Goal: Task Accomplishment & Management: Complete application form

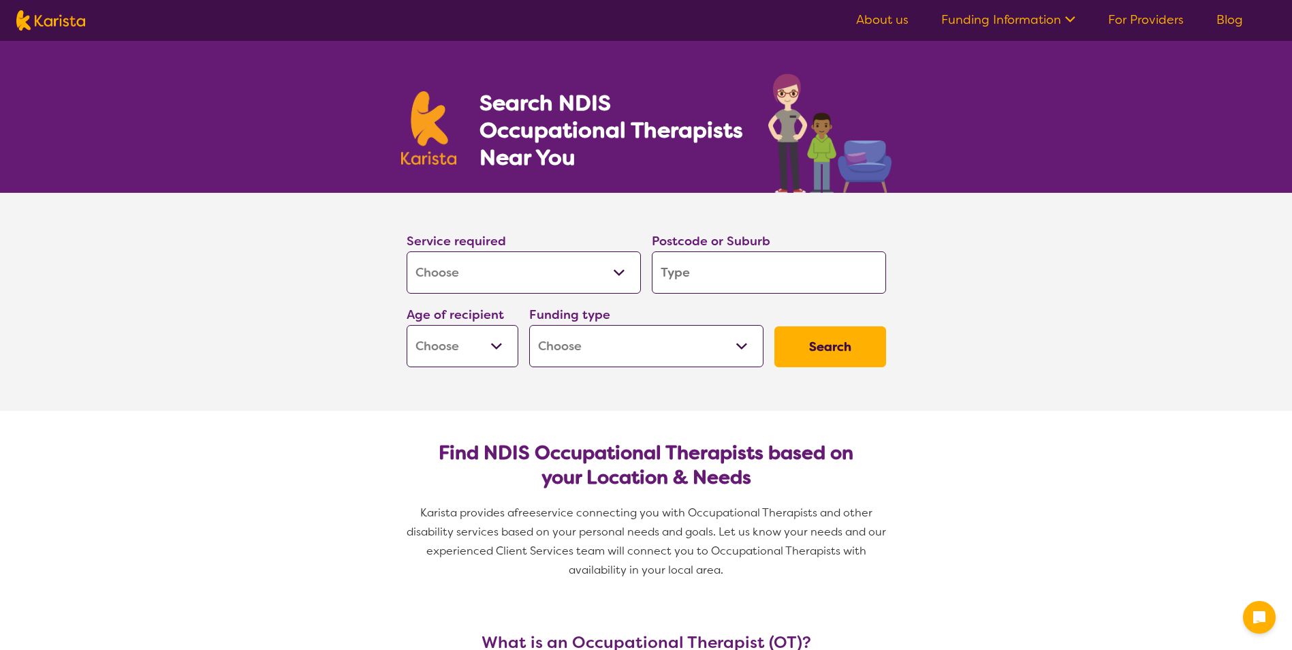
select select "[MEDICAL_DATA]"
click at [571, 274] on select "Allied Health Assistant Assessment ([MEDICAL_DATA] or [MEDICAL_DATA]) Behaviour…" at bounding box center [524, 272] width 234 height 42
click at [716, 278] on input "search" at bounding box center [769, 272] width 234 height 42
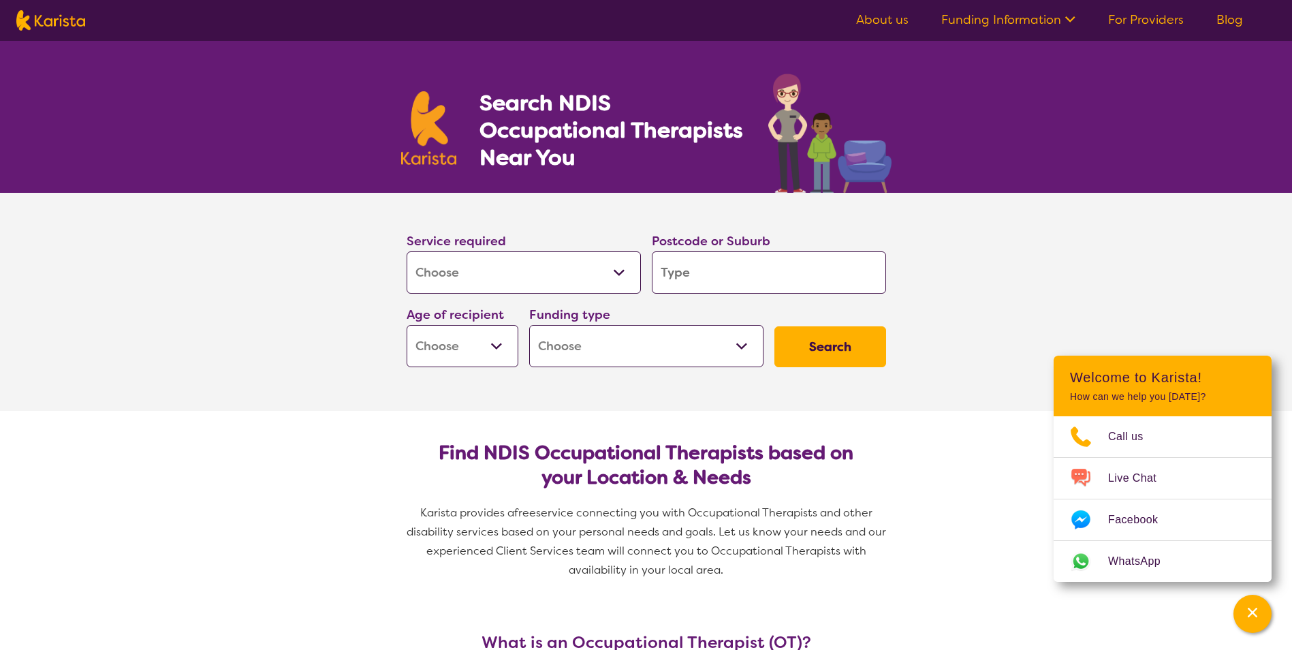
type input "5"
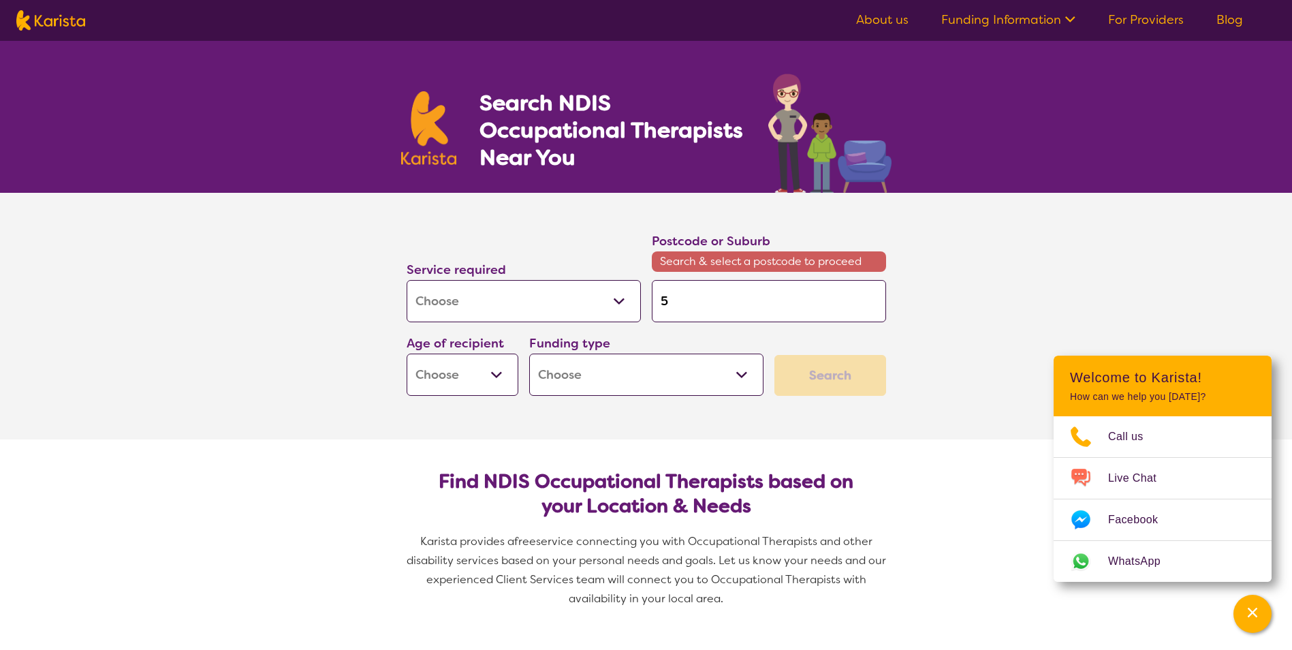
type input "51"
type input "511"
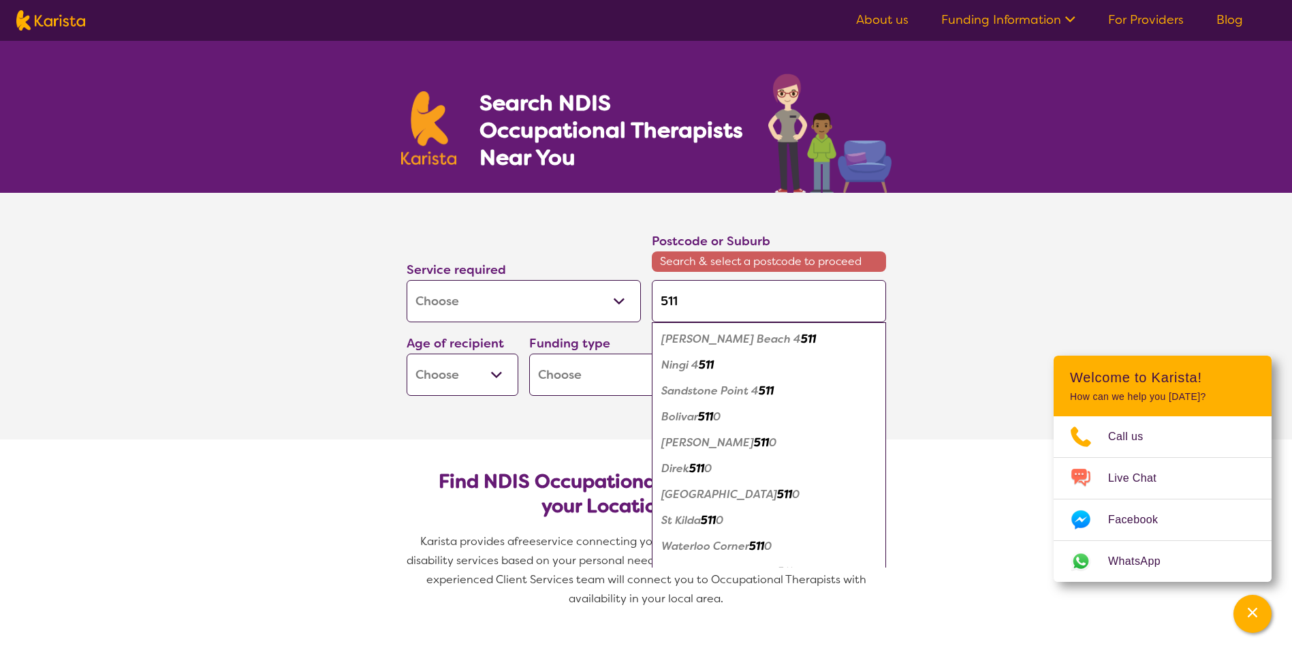
type input "5112"
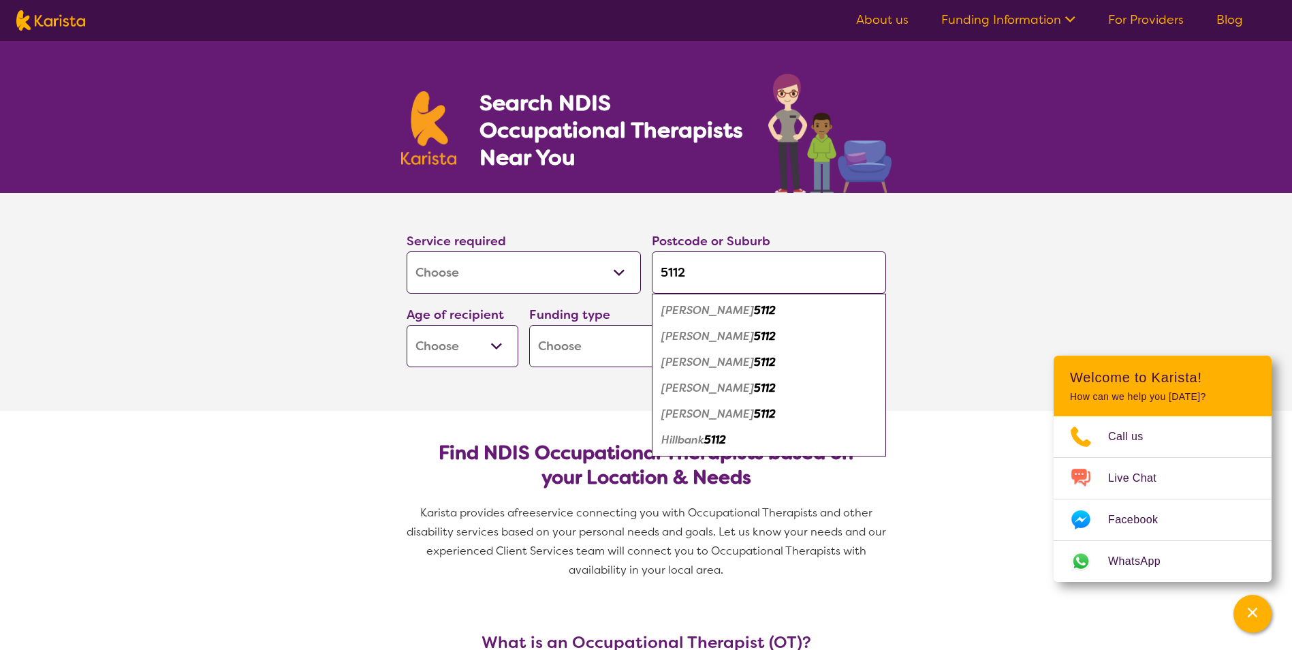
type input "5112"
click at [738, 333] on em "[PERSON_NAME]" at bounding box center [707, 336] width 93 height 14
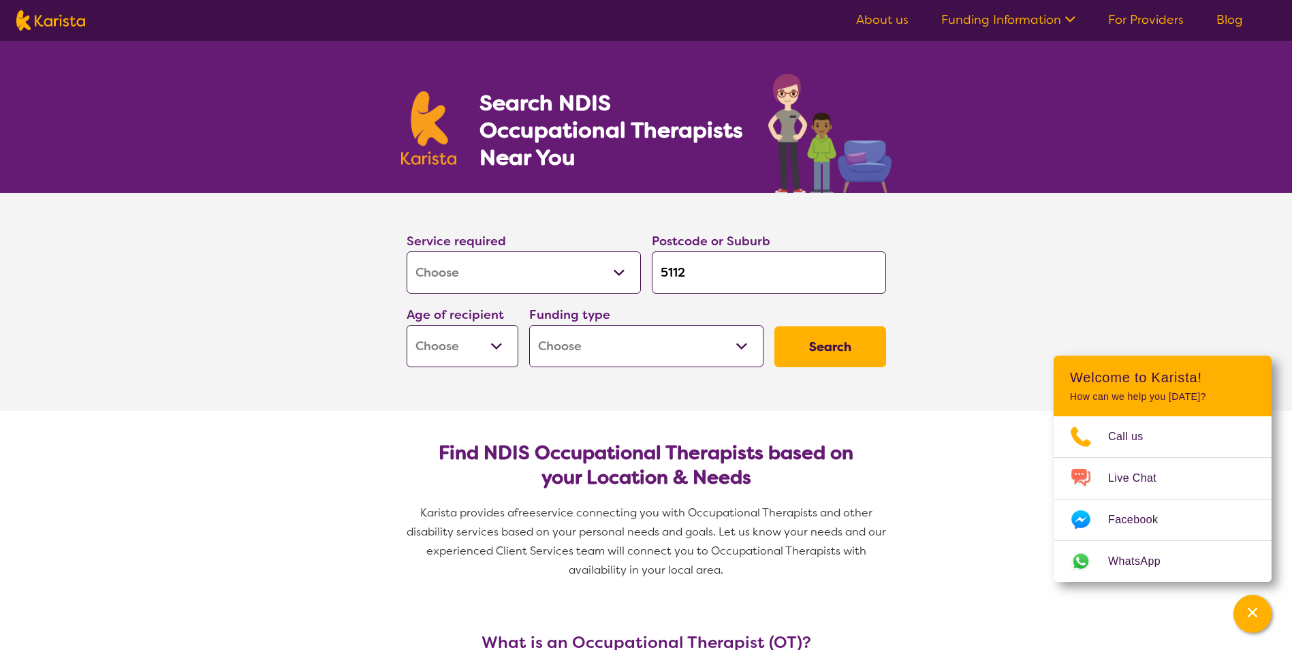
click at [482, 347] on select "Early Childhood - 0 to 9 Child - 10 to 11 Adolescent - 12 to 17 Adult - 18 to 6…" at bounding box center [463, 346] width 112 height 42
select select "AD"
click at [407, 325] on select "Early Childhood - 0 to 9 Child - 10 to 11 Adolescent - 12 to 17 Adult - 18 to 6…" at bounding box center [463, 346] width 112 height 42
select select "AD"
click at [670, 349] on select "Home Care Package (HCP) National Disability Insurance Scheme (NDIS) I don't know" at bounding box center [646, 346] width 234 height 42
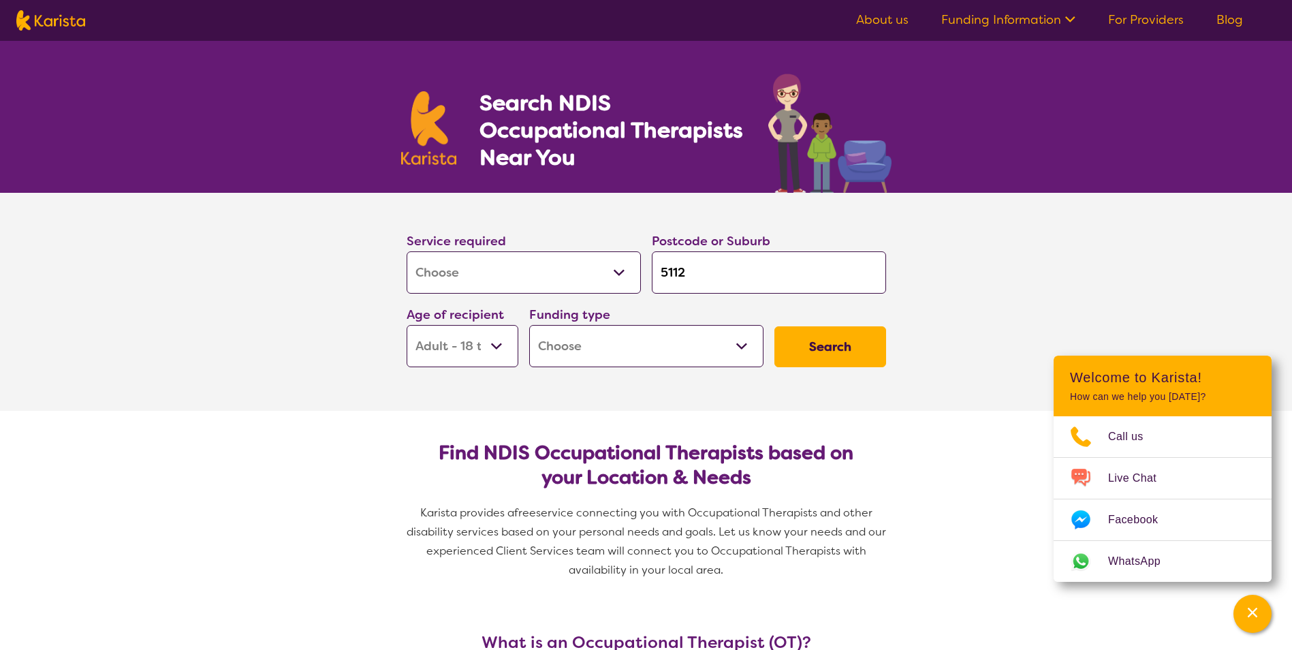
select select "NDIS"
click at [529, 325] on select "Home Care Package (HCP) National Disability Insurance Scheme (NDIS) I don't know" at bounding box center [646, 346] width 234 height 42
select select "NDIS"
click at [859, 349] on button "Search" at bounding box center [830, 346] width 112 height 41
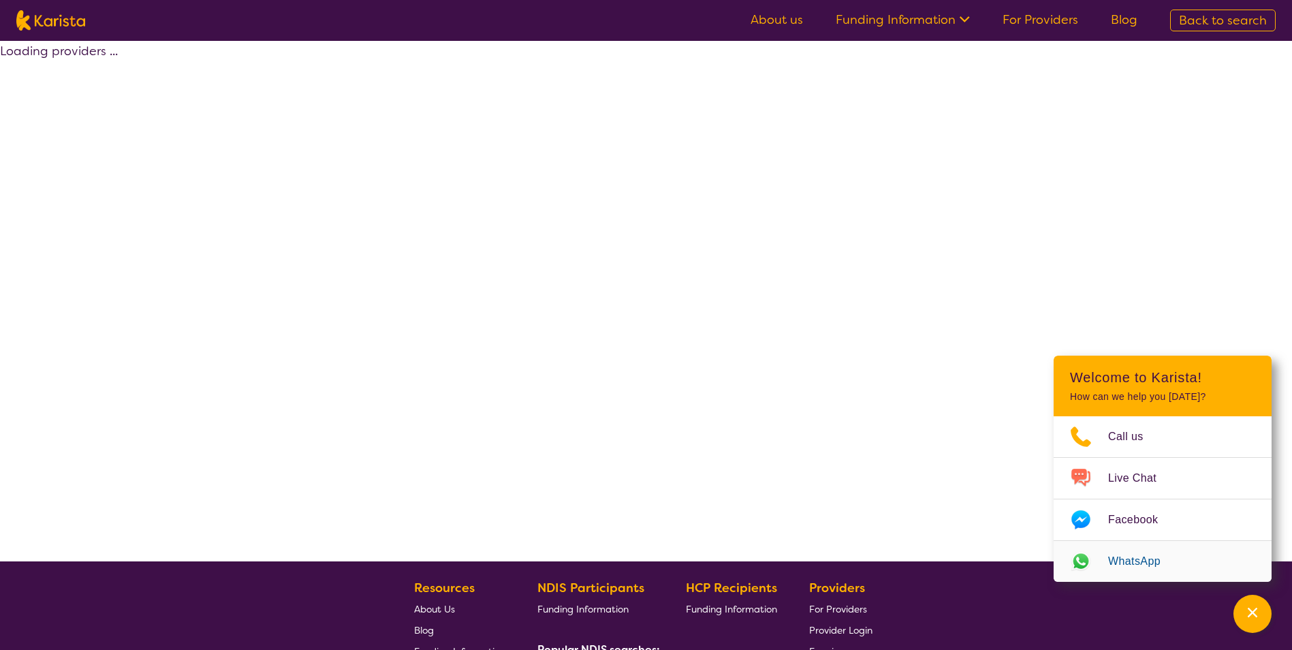
select select "by_score"
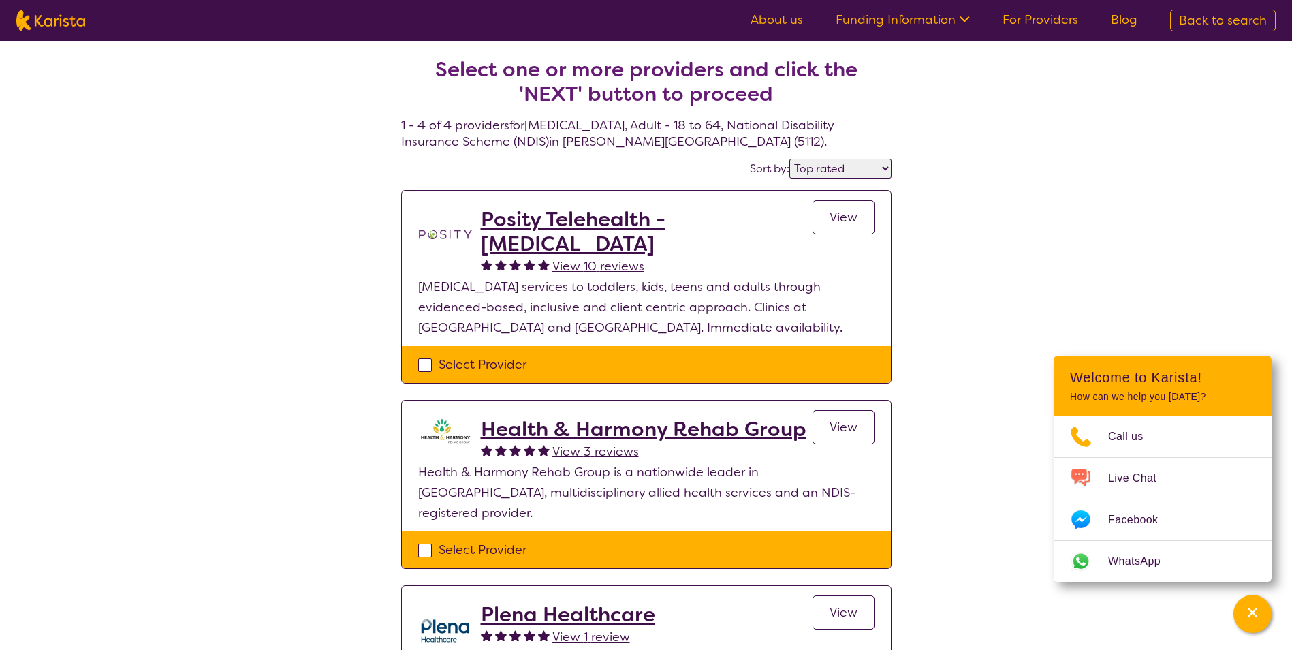
click at [485, 364] on div "Select Provider" at bounding box center [646, 364] width 456 height 20
checkbox input "true"
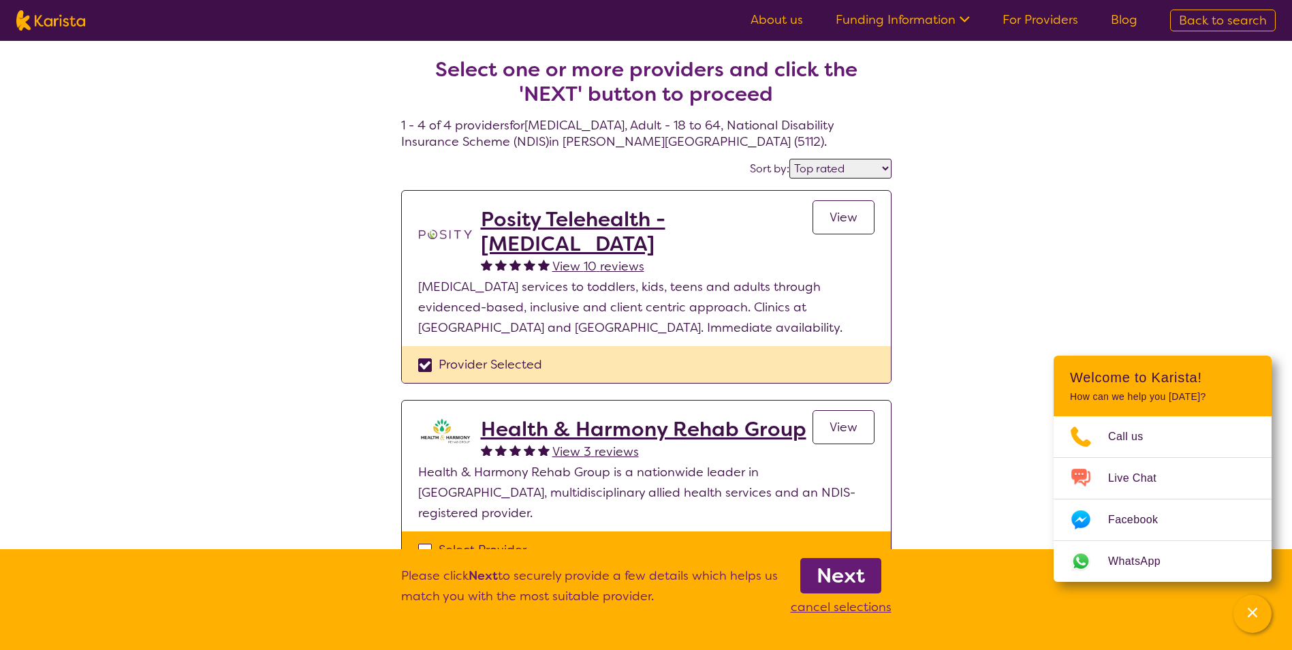
click at [864, 578] on b "Next" at bounding box center [841, 575] width 48 height 27
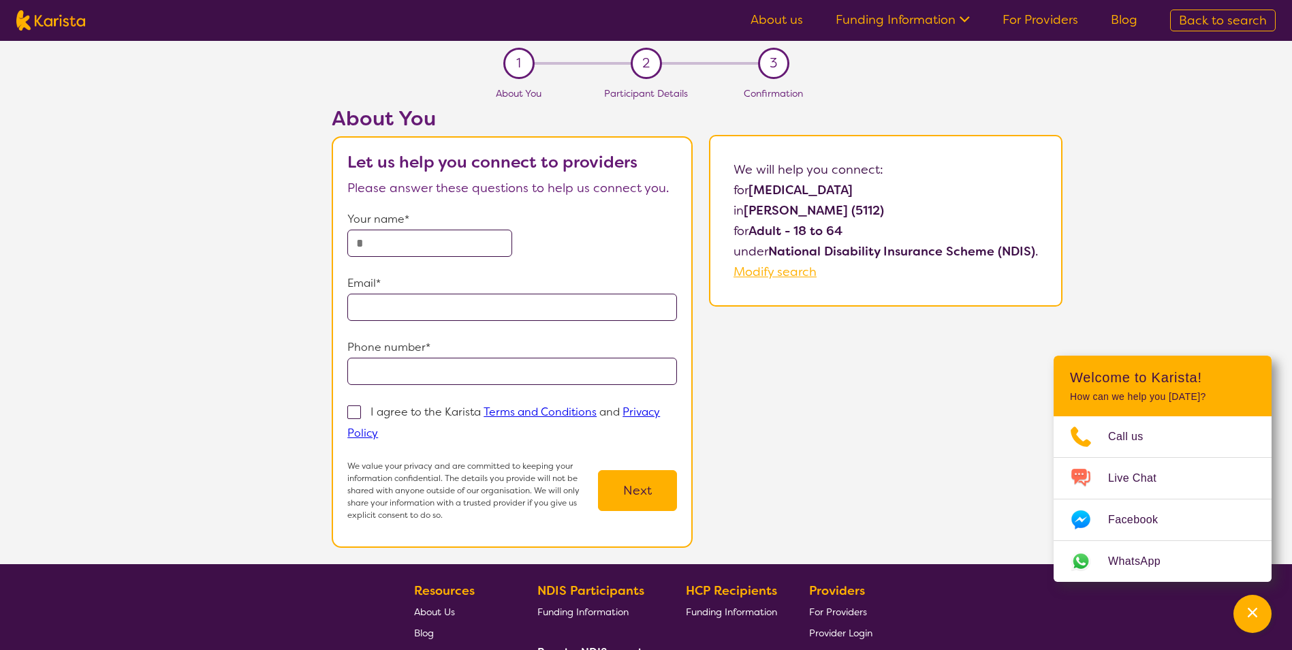
click at [433, 253] on input "text" at bounding box center [429, 243] width 165 height 27
type input "*********"
type input "**********"
click at [351, 411] on span at bounding box center [354, 412] width 14 height 14
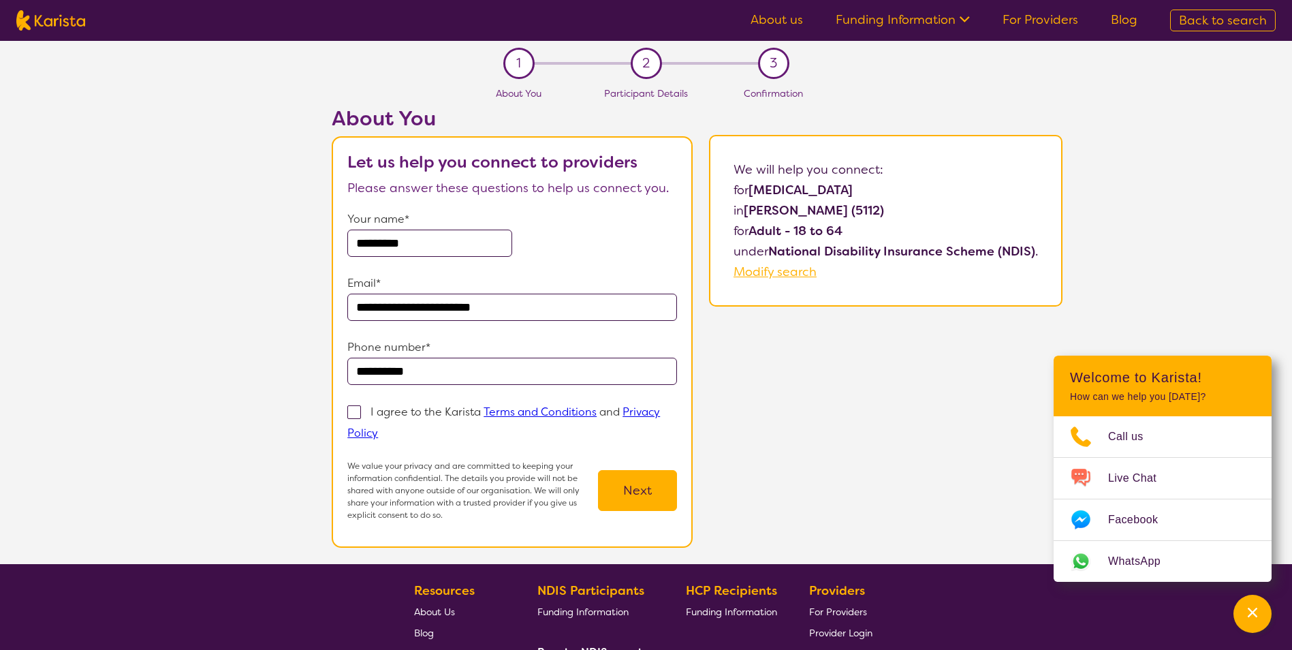
click at [378, 428] on input "I agree to the Karista Terms and Conditions and Privacy Policy" at bounding box center [382, 432] width 9 height 9
checkbox input "true"
click at [642, 496] on button "Next" at bounding box center [637, 490] width 79 height 41
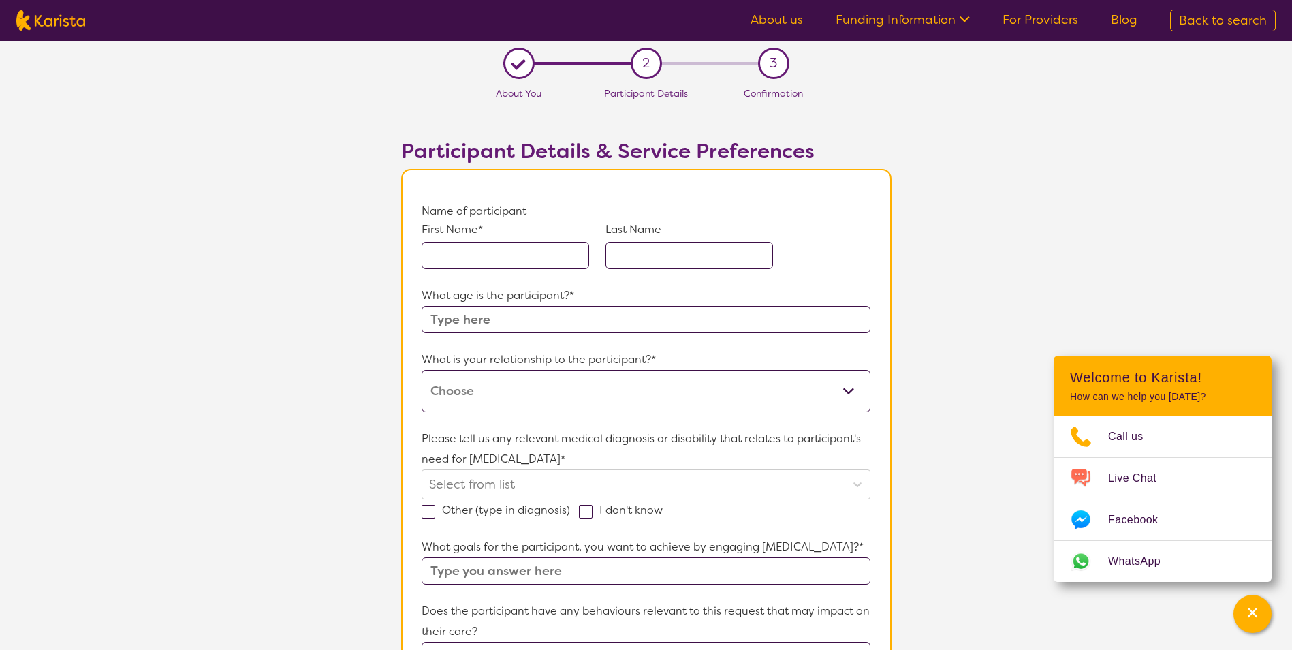
click at [501, 260] on input "text" at bounding box center [506, 255] width 168 height 27
click at [468, 255] on input "text" at bounding box center [506, 255] width 168 height 27
type input "Skye"
click at [683, 257] on input "text" at bounding box center [689, 255] width 168 height 27
type input "[PERSON_NAME]"
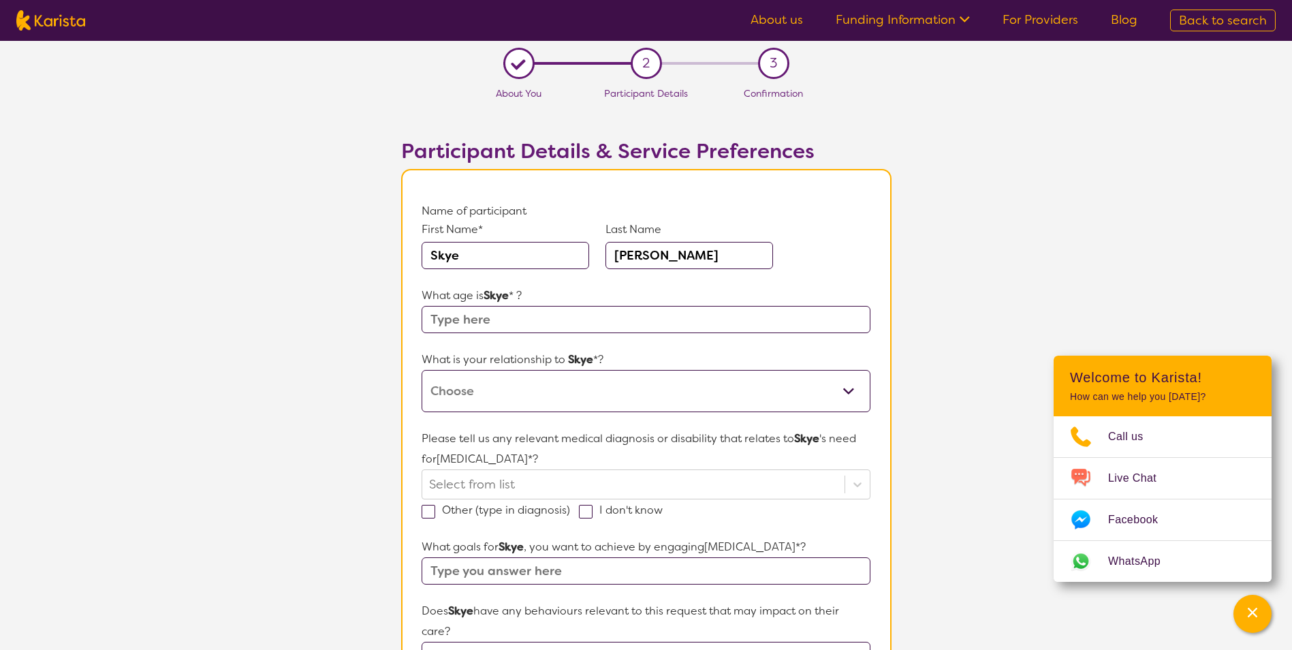
click at [496, 324] on input "text" at bounding box center [646, 319] width 448 height 27
type input "32"
click at [554, 388] on select "This request is for myself I am their parent I am their child I am their spouse…" at bounding box center [646, 391] width 448 height 42
click at [614, 391] on select "This request is for myself I am their parent I am their child I am their spouse…" at bounding box center [646, 391] width 448 height 42
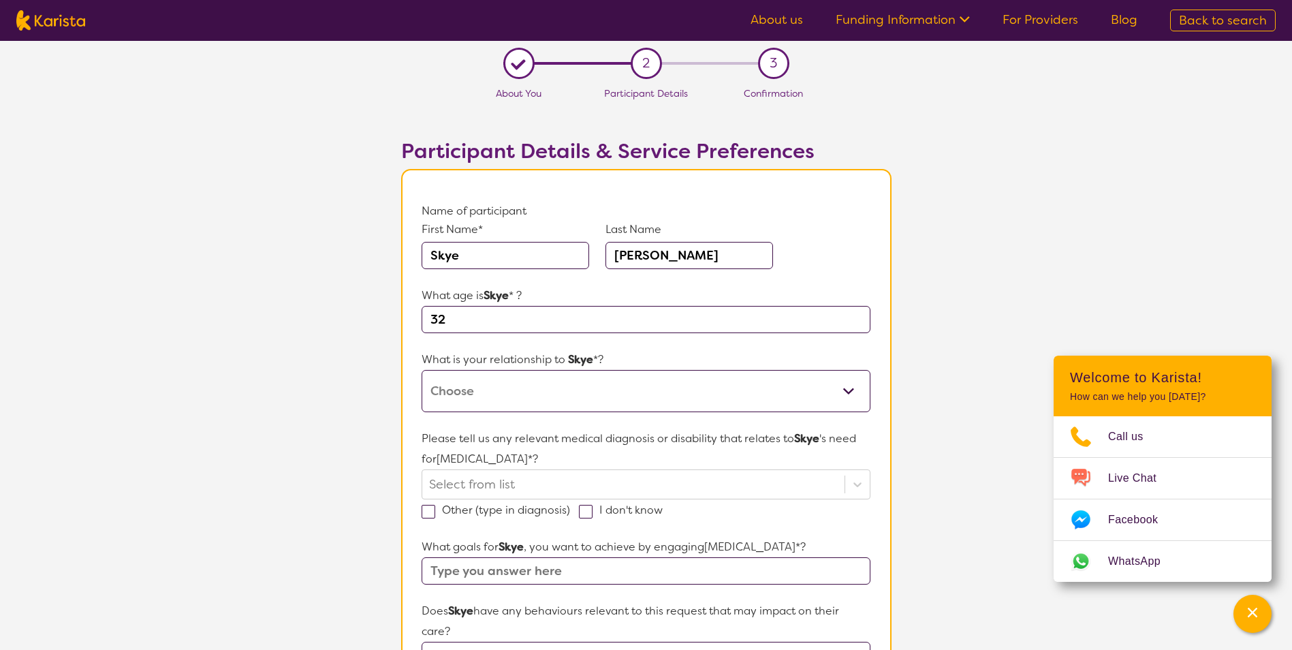
select select "I am their Support Coordinator"
click at [422, 370] on select "This request is for myself I am their parent I am their child I am their spouse…" at bounding box center [646, 391] width 448 height 42
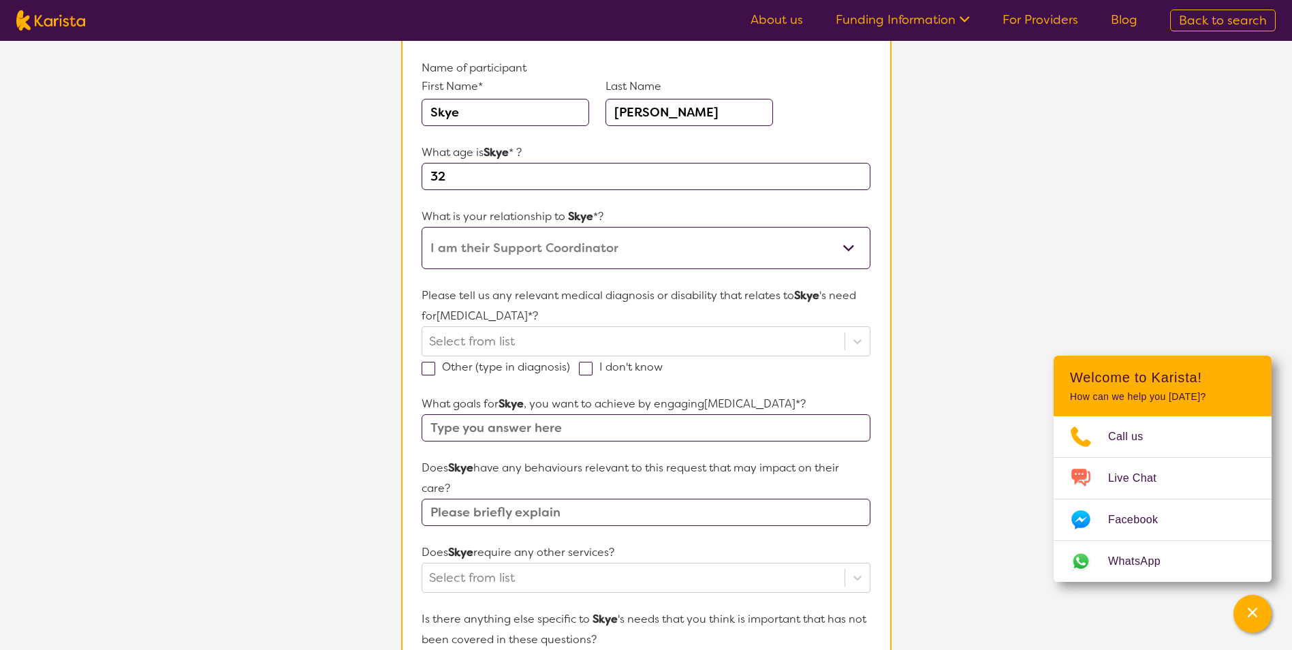
scroll to position [155, 0]
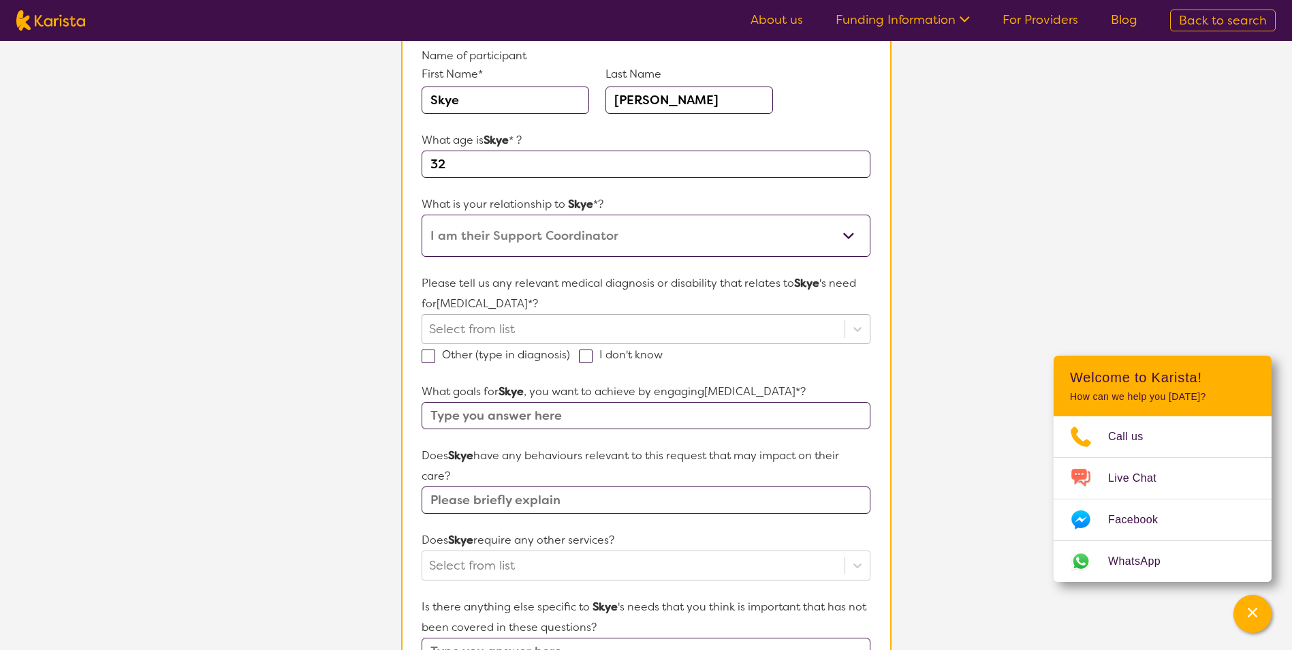
click at [520, 331] on div at bounding box center [633, 328] width 408 height 23
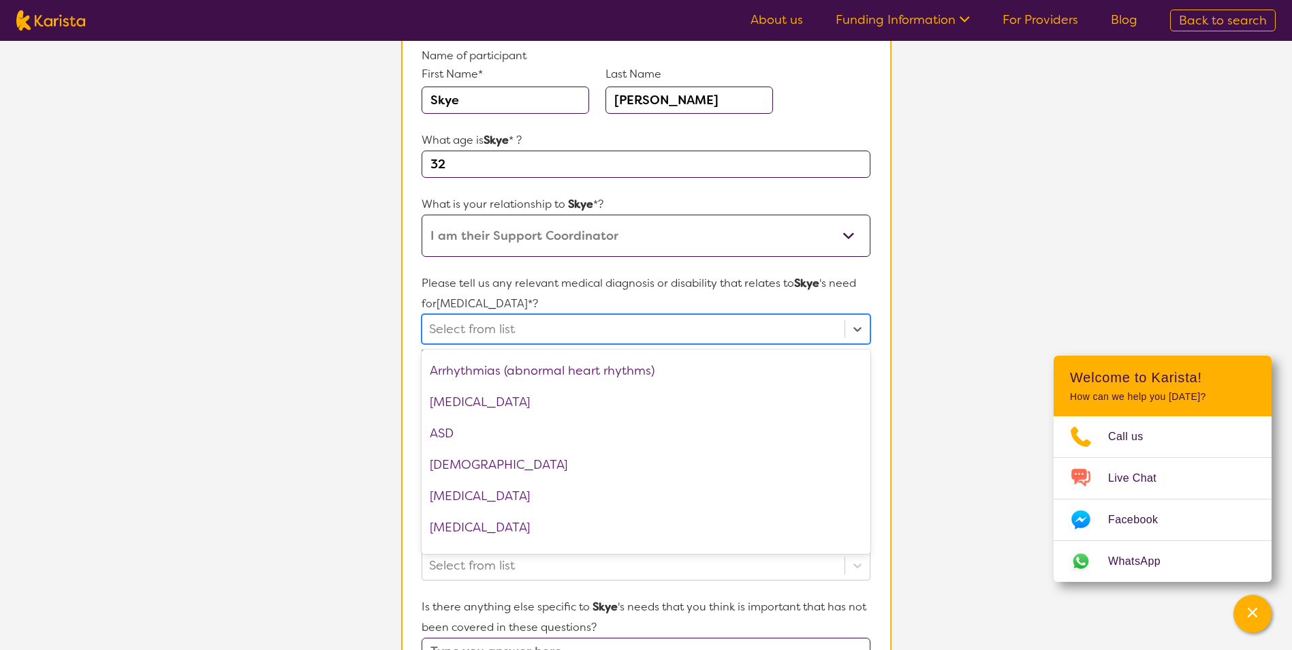
scroll to position [195, 0]
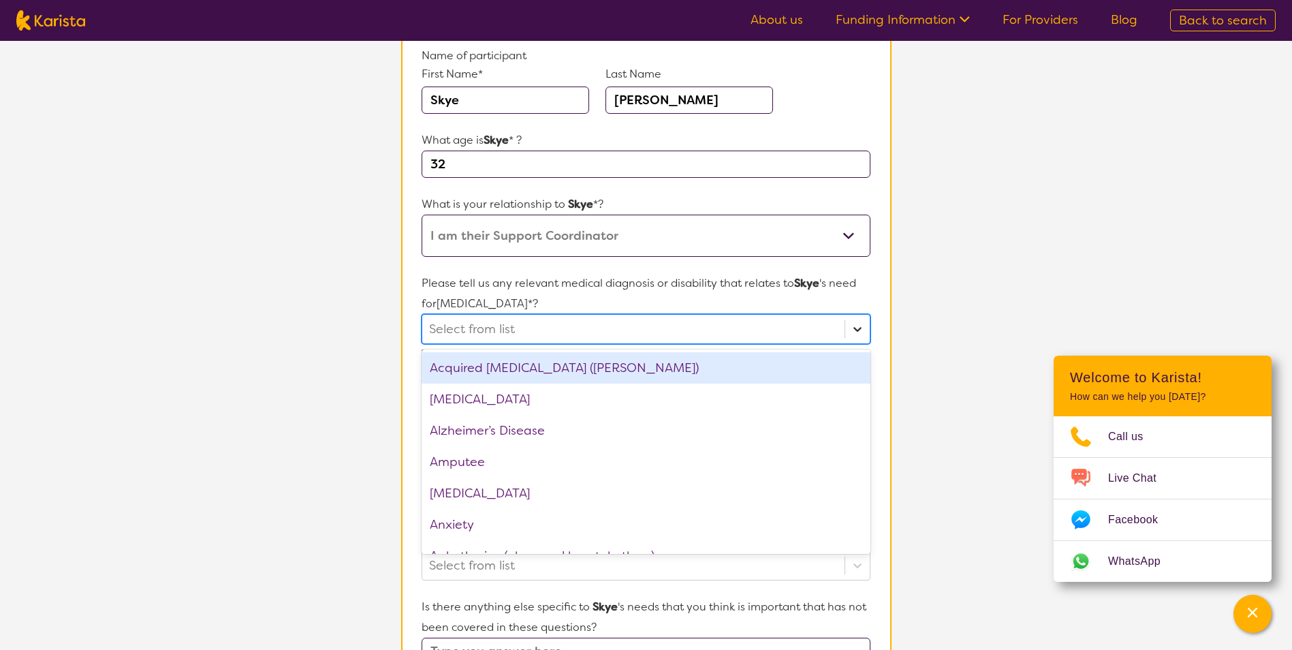
click at [860, 330] on icon at bounding box center [858, 329] width 14 height 14
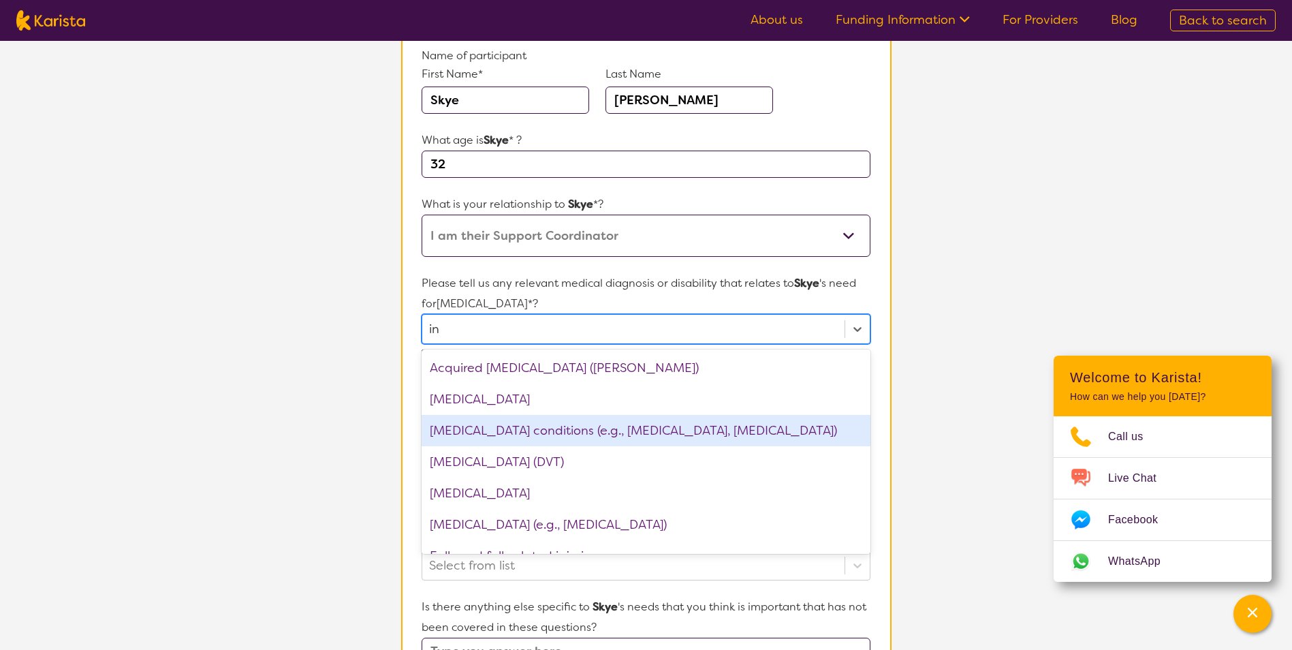
type input "i"
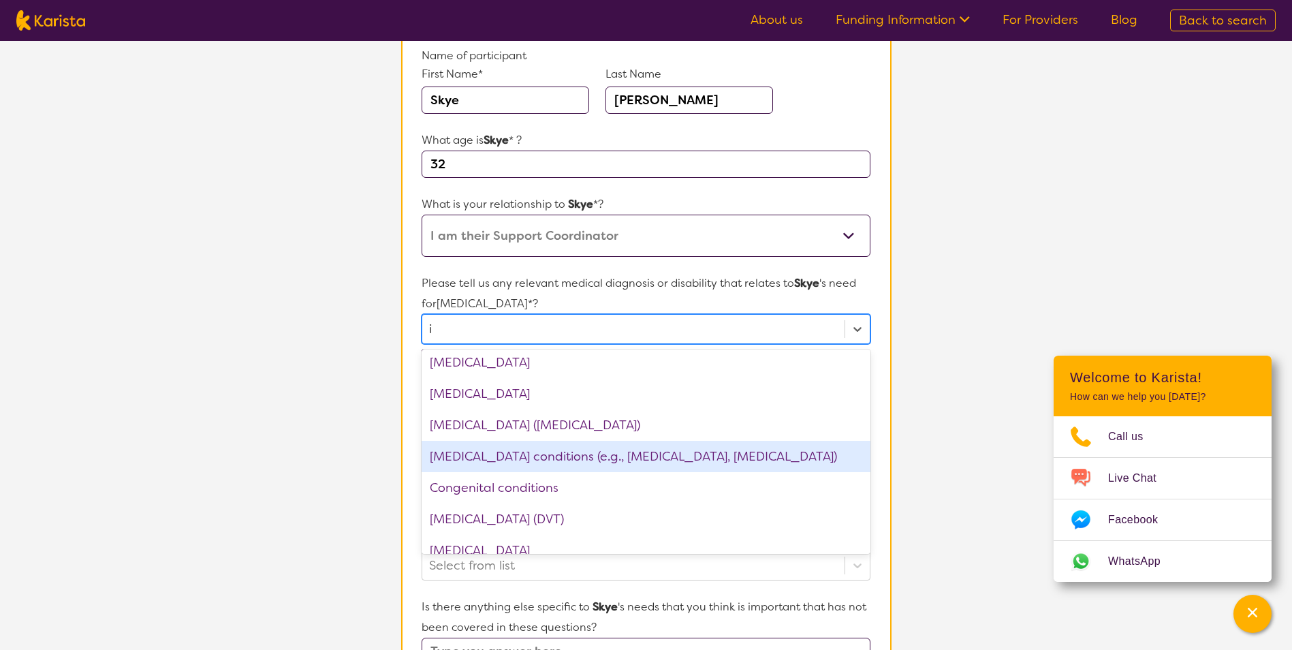
scroll to position [742, 0]
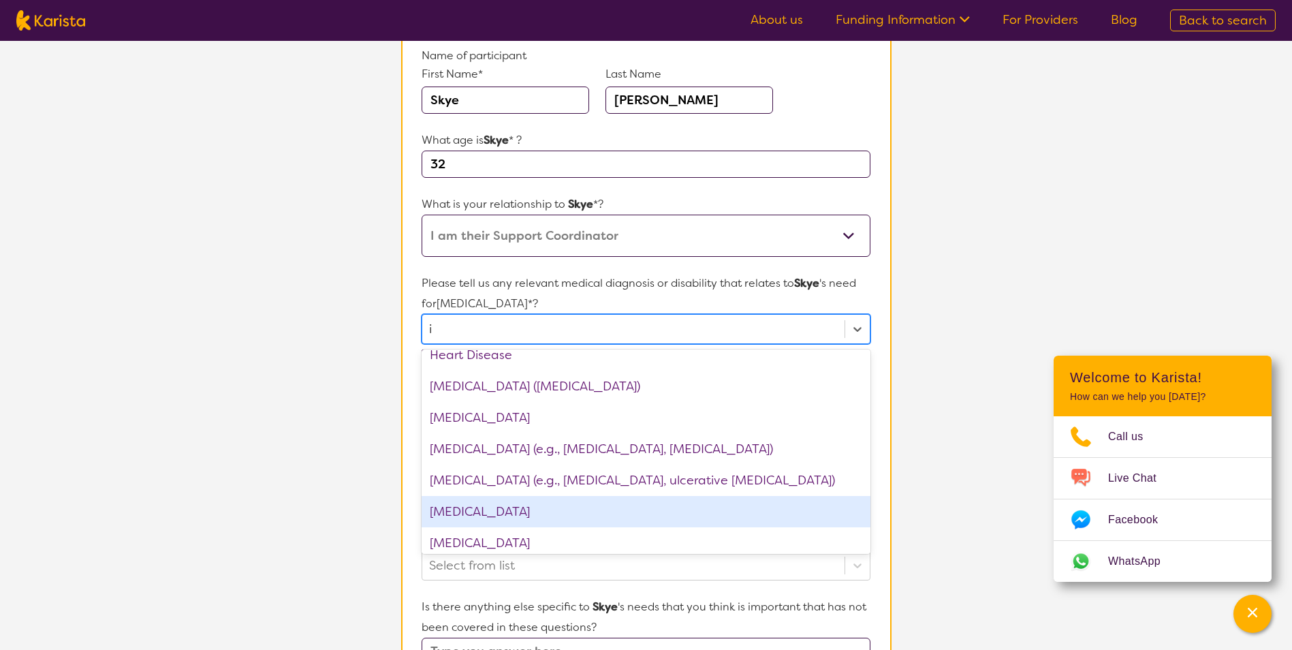
click at [561, 512] on div "[MEDICAL_DATA]" at bounding box center [646, 511] width 448 height 31
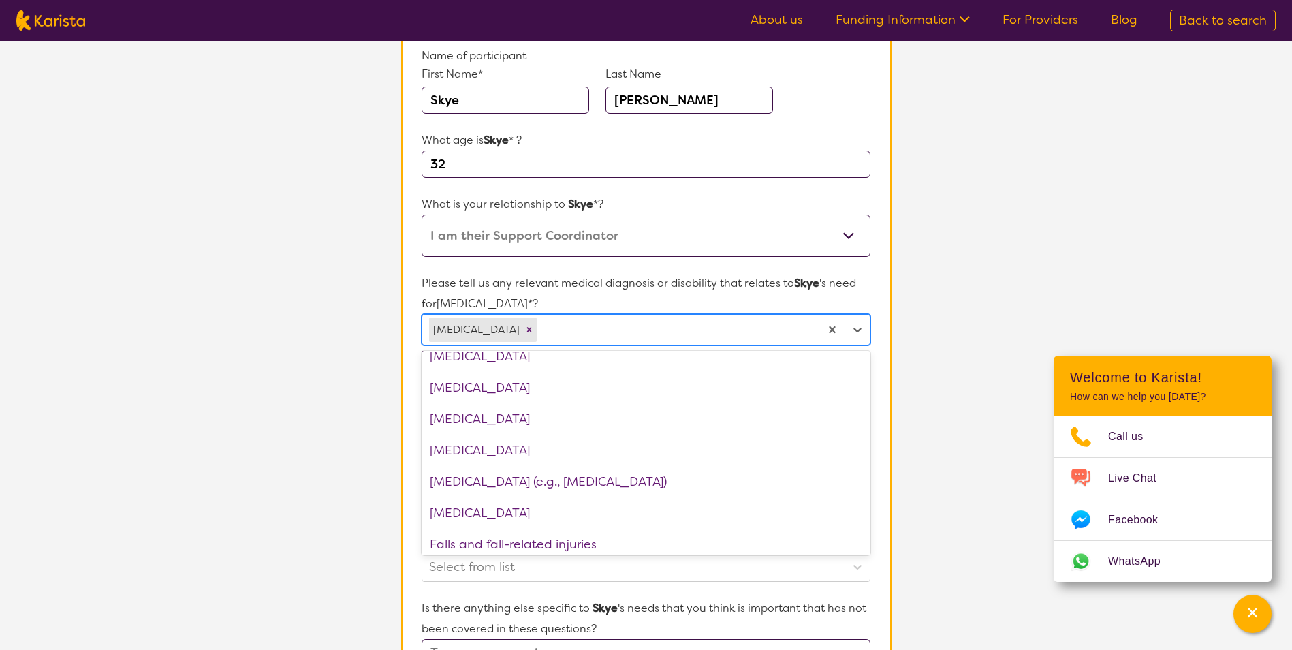
scroll to position [1109, 0]
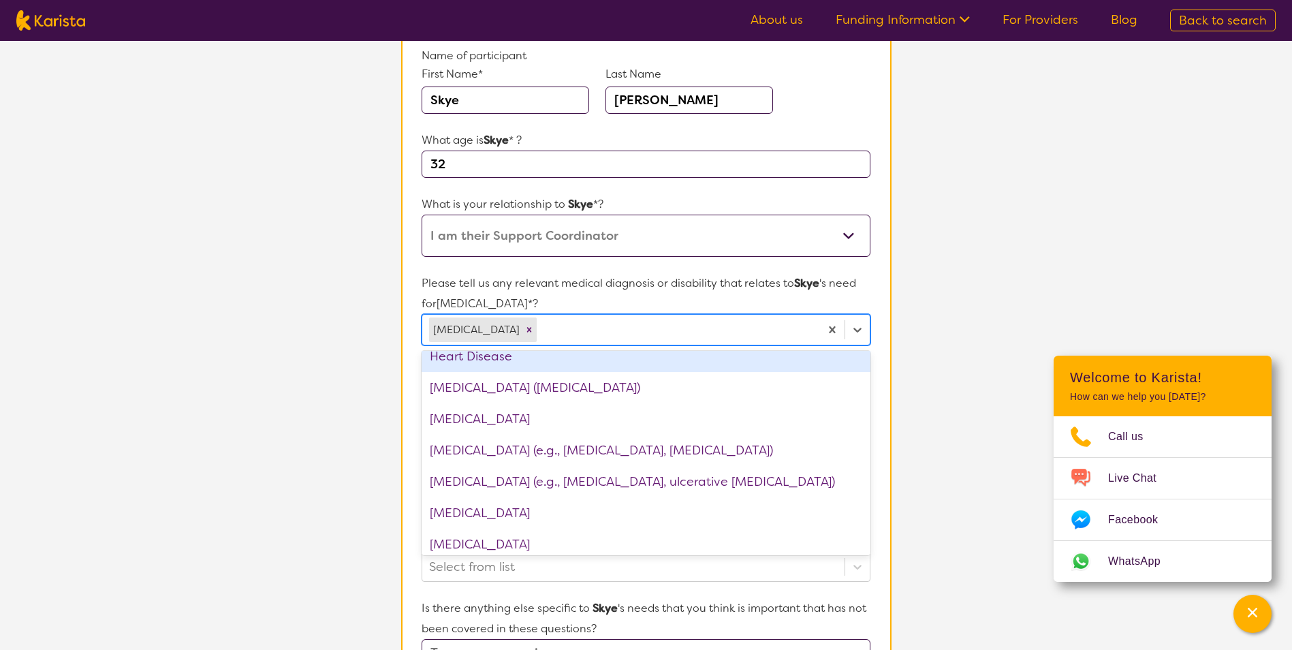
click at [593, 328] on div at bounding box center [675, 329] width 273 height 23
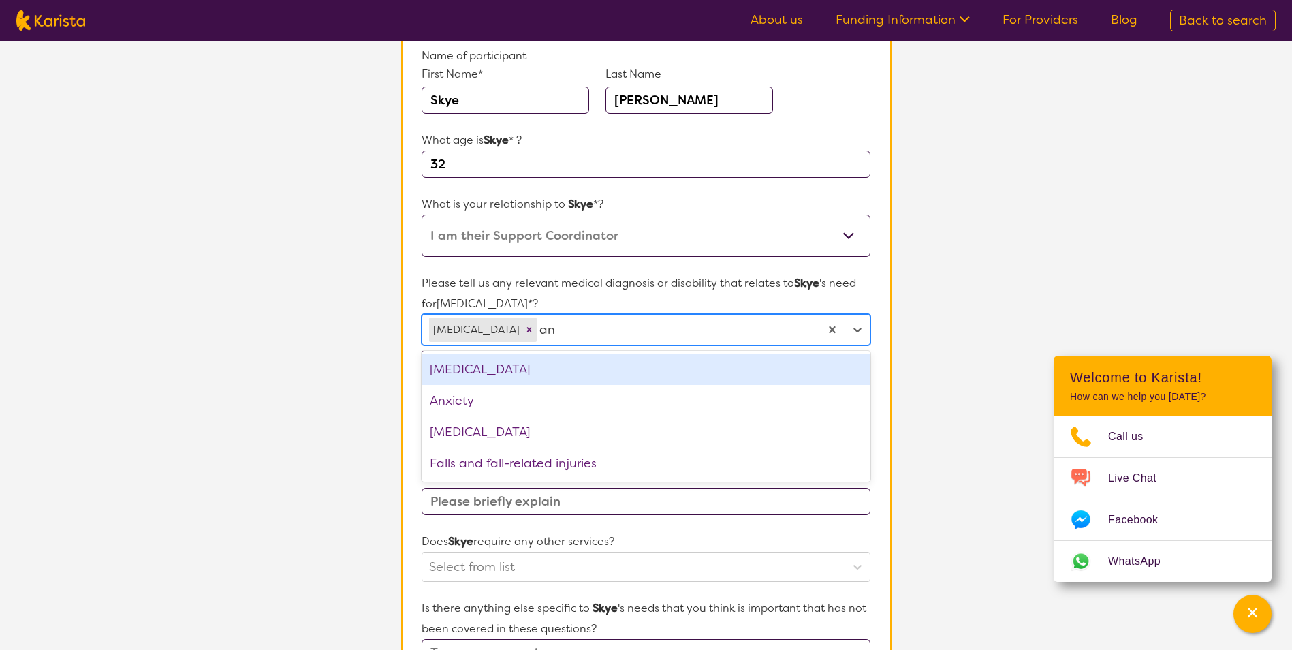
type input "anx"
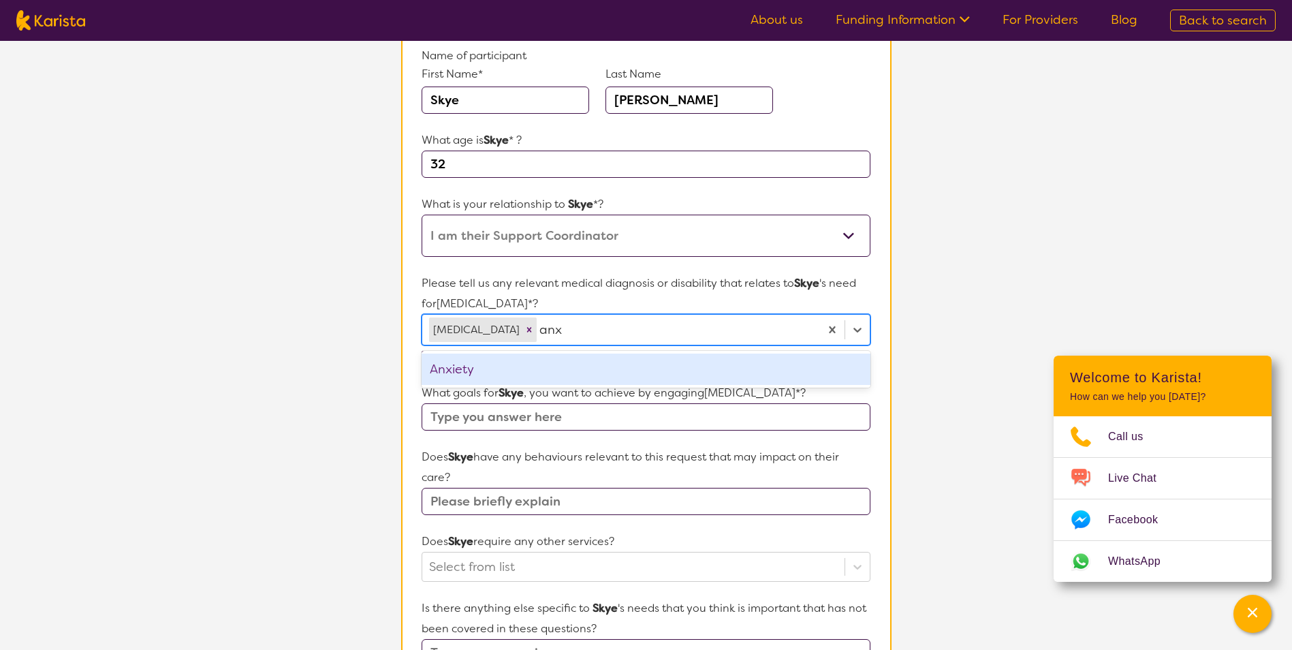
click at [480, 370] on div "Anxiety" at bounding box center [646, 368] width 448 height 31
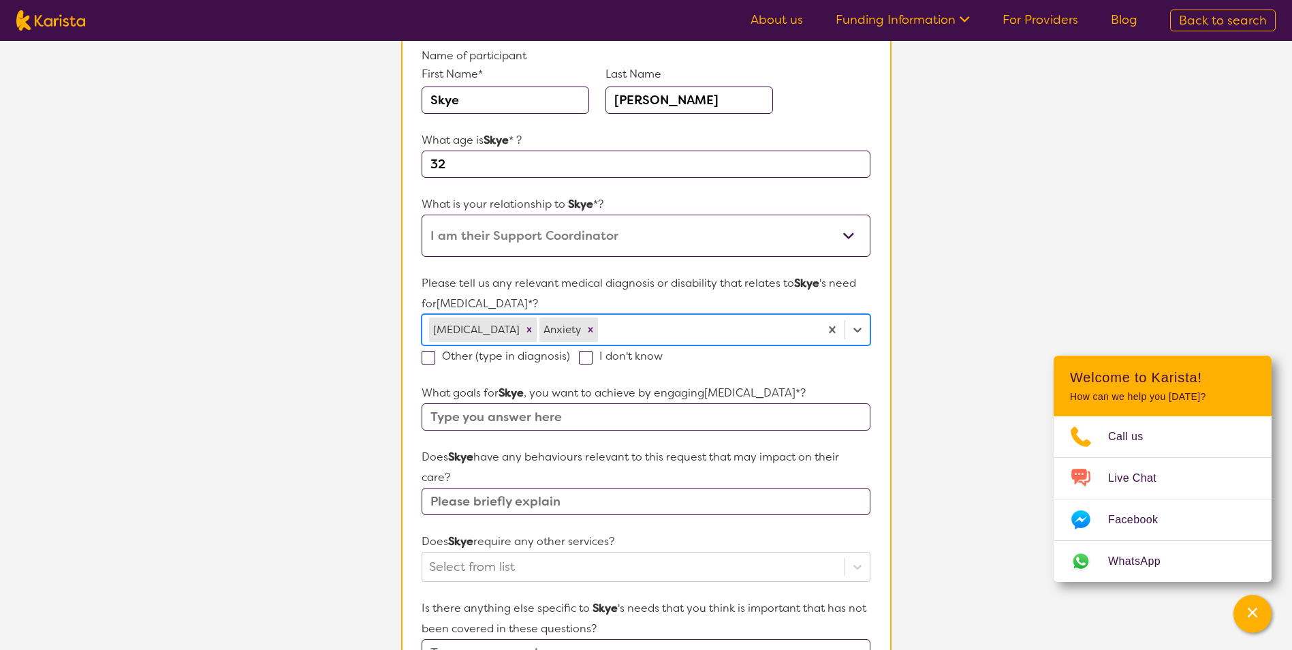
click at [808, 413] on input "text" at bounding box center [646, 416] width 448 height 27
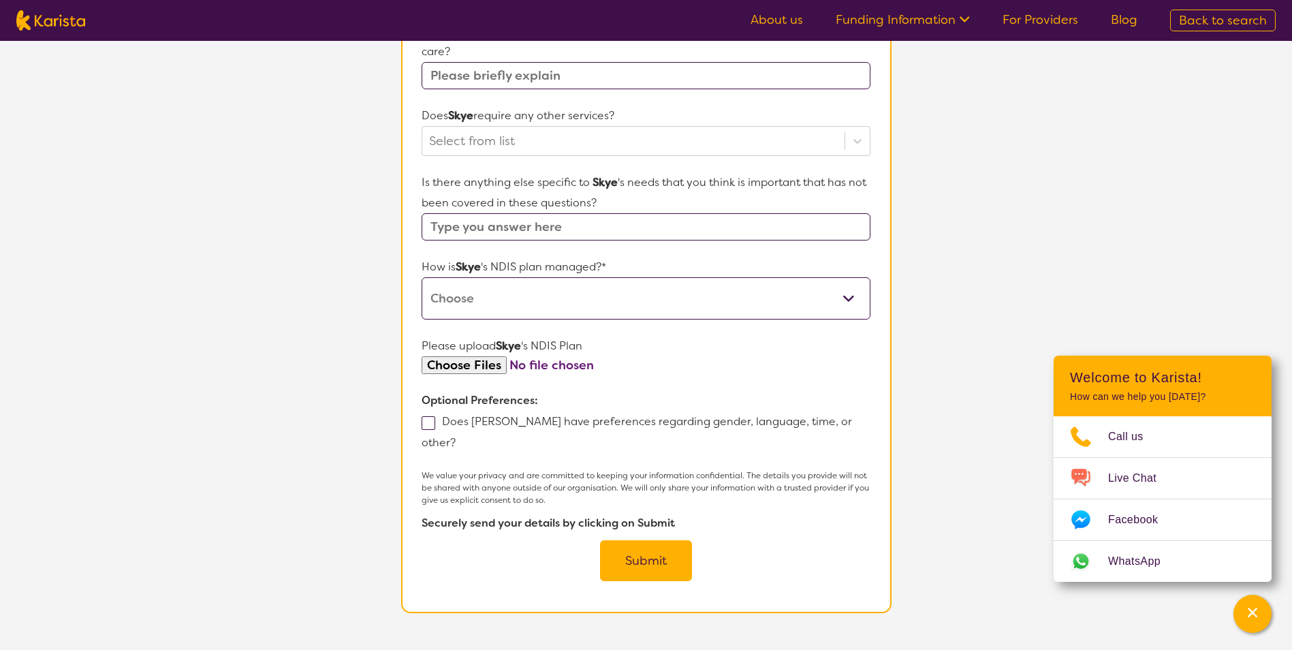
scroll to position [638, 0]
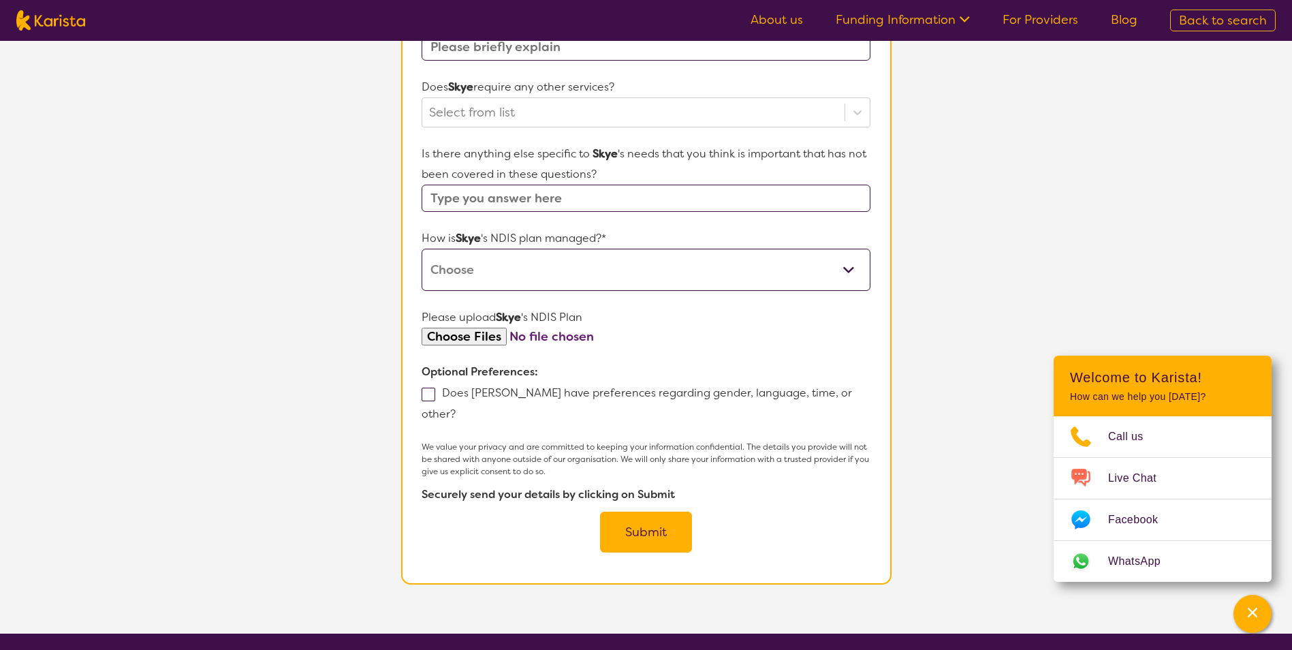
click at [518, 193] on input "text" at bounding box center [646, 198] width 448 height 27
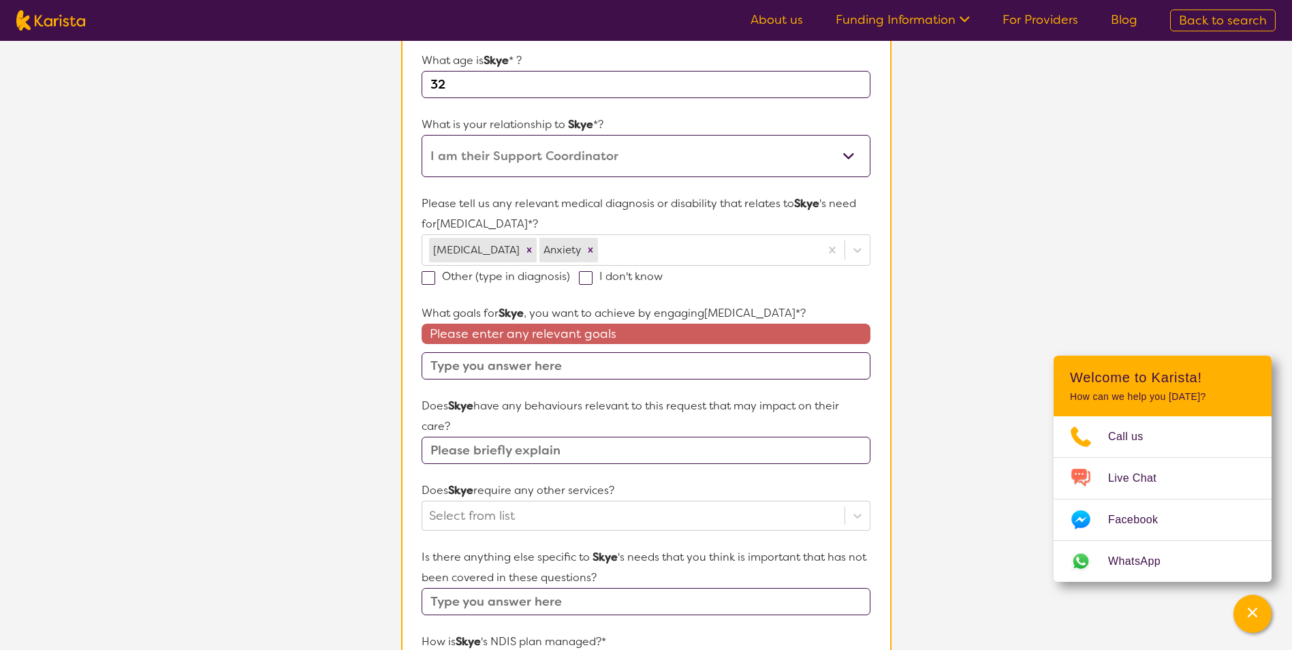
scroll to position [270, 0]
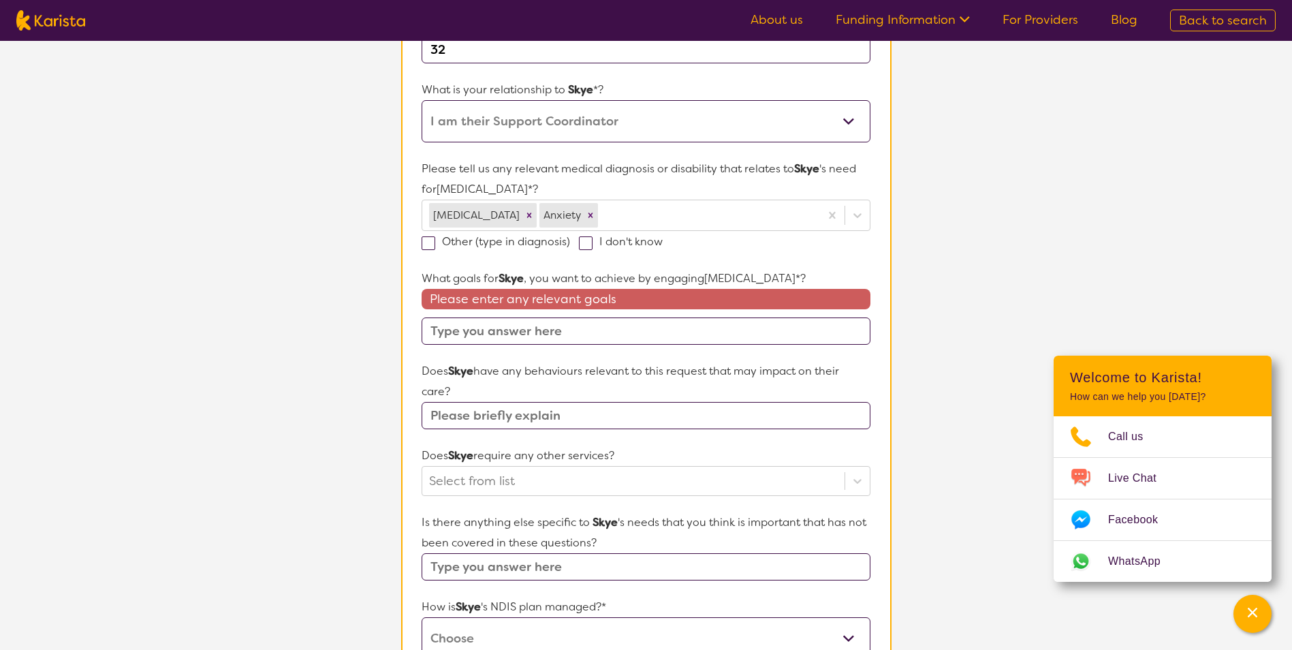
click at [520, 336] on input "text" at bounding box center [646, 330] width 448 height 27
click at [532, 216] on icon "Remove Intellectual Disability" at bounding box center [529, 214] width 5 height 5
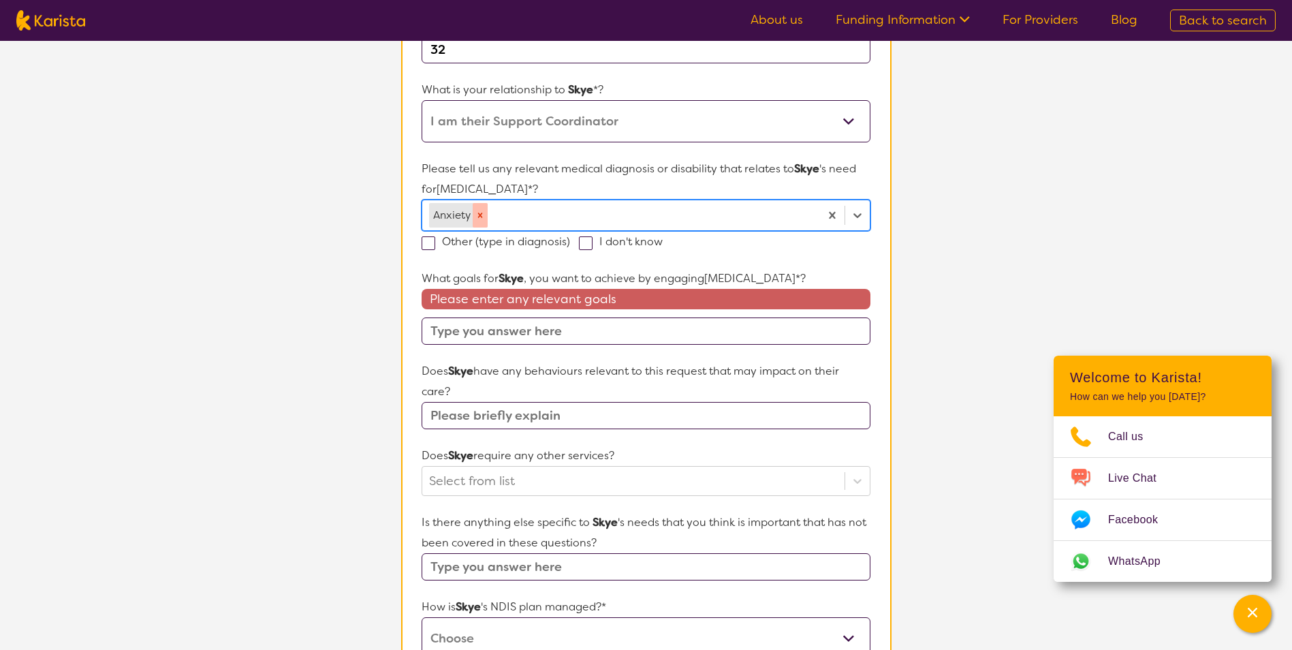
click at [481, 218] on icon "Remove Anxiety" at bounding box center [480, 215] width 10 height 10
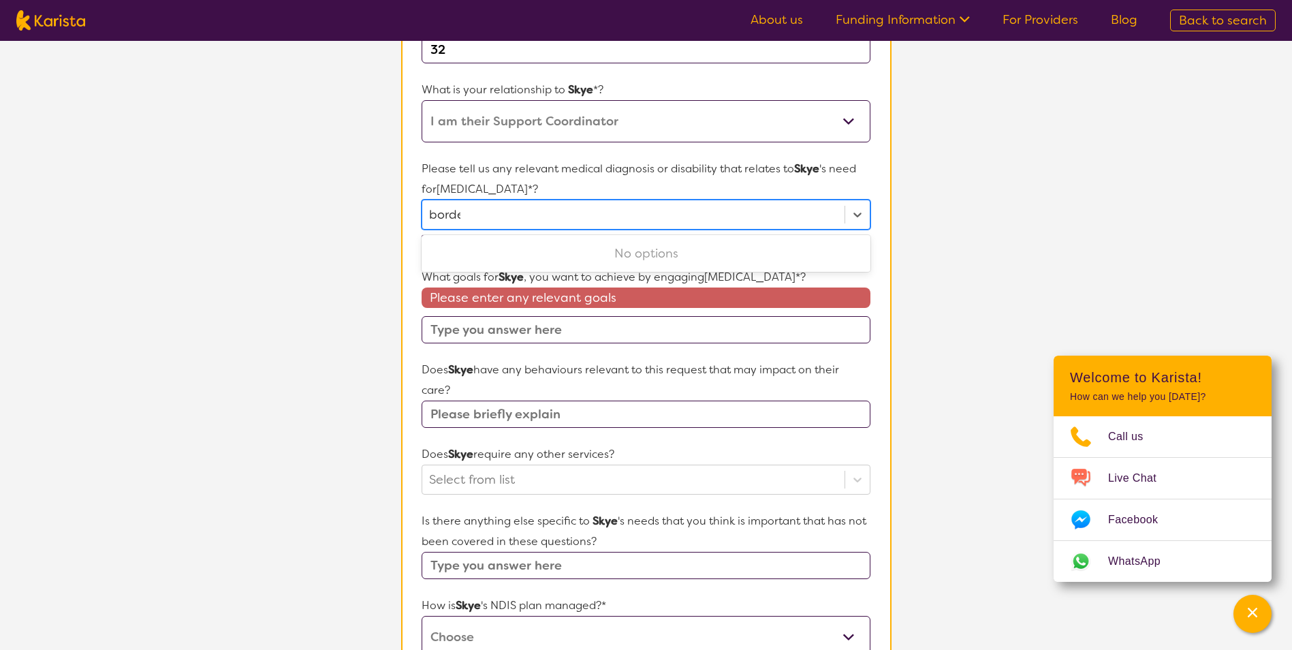
type input "border"
click at [862, 217] on icon at bounding box center [858, 215] width 14 height 14
click at [516, 215] on div at bounding box center [633, 214] width 408 height 23
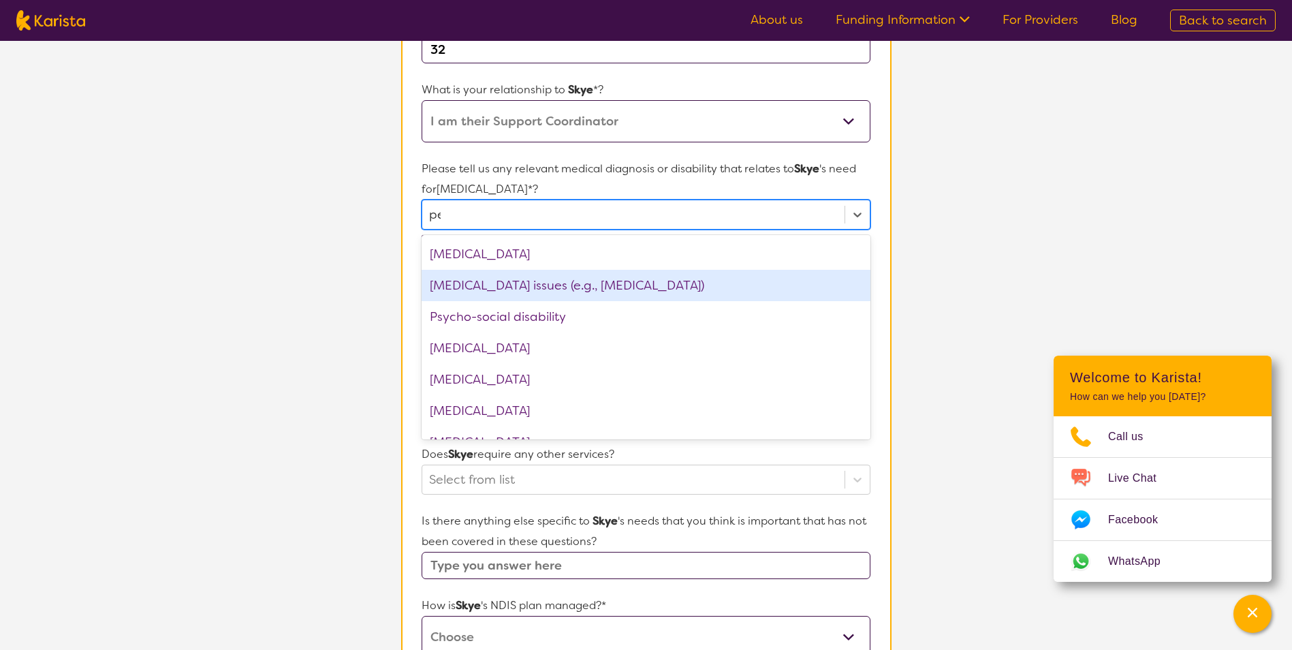
scroll to position [0, 0]
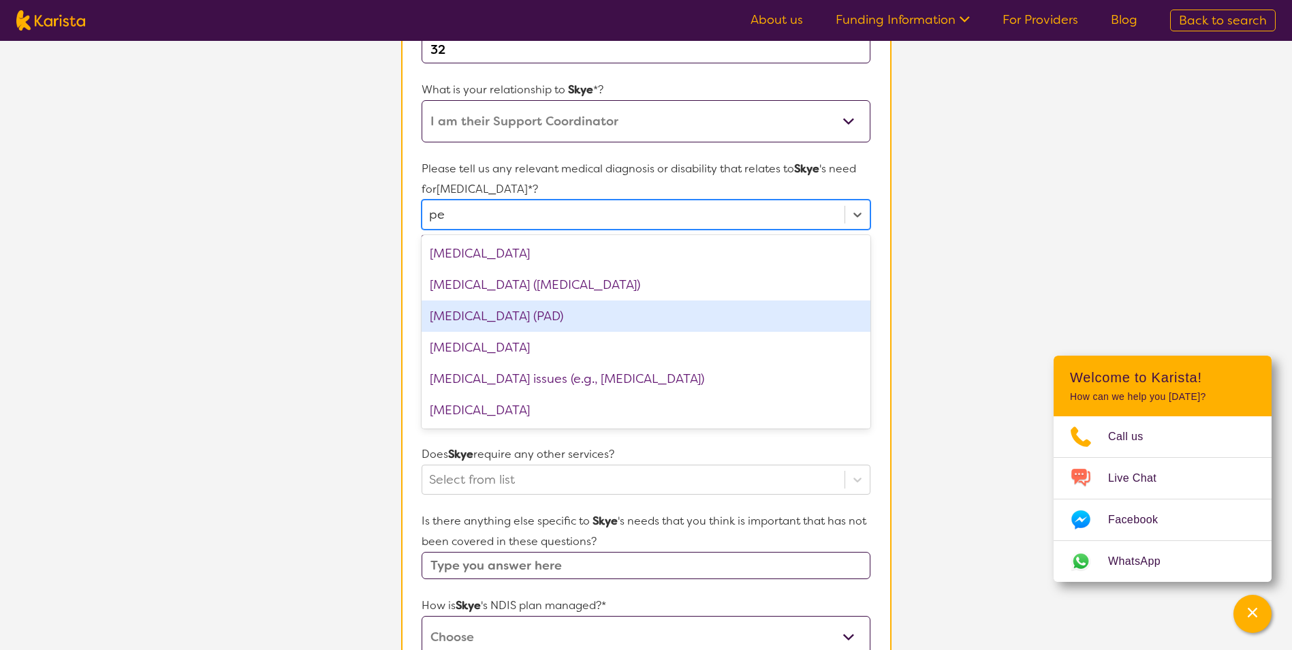
type input "p"
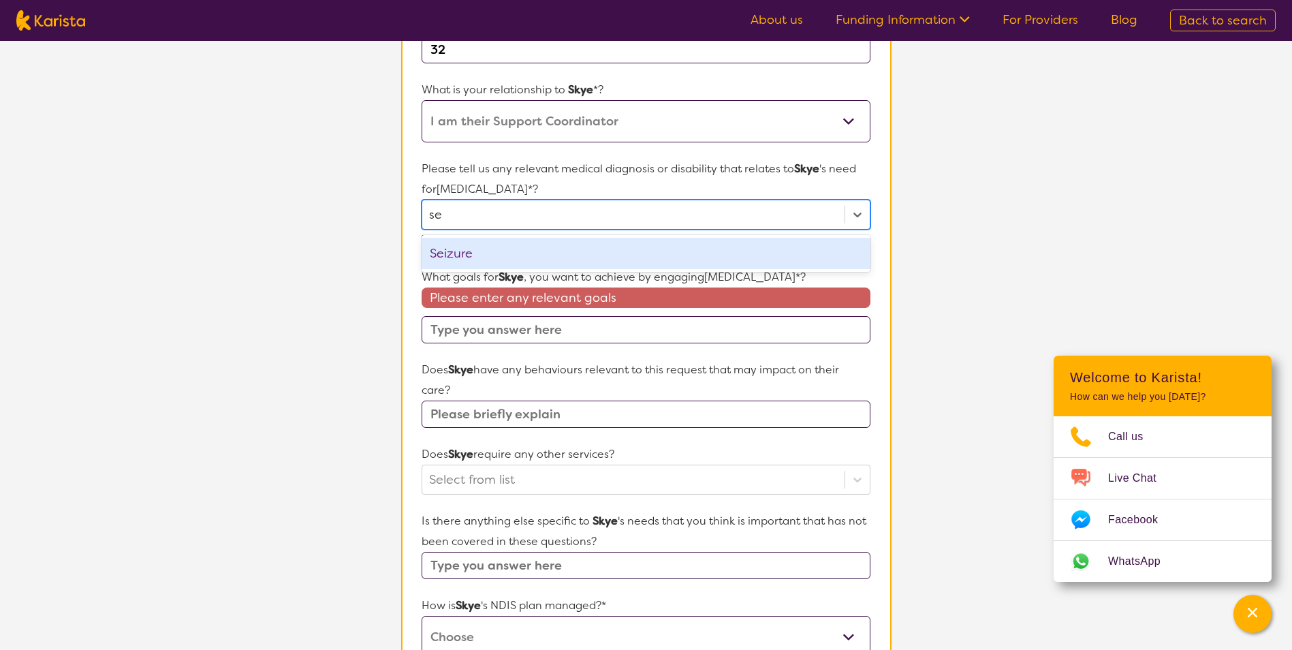
type input "sei"
click at [462, 241] on div "Seizure" at bounding box center [646, 253] width 448 height 31
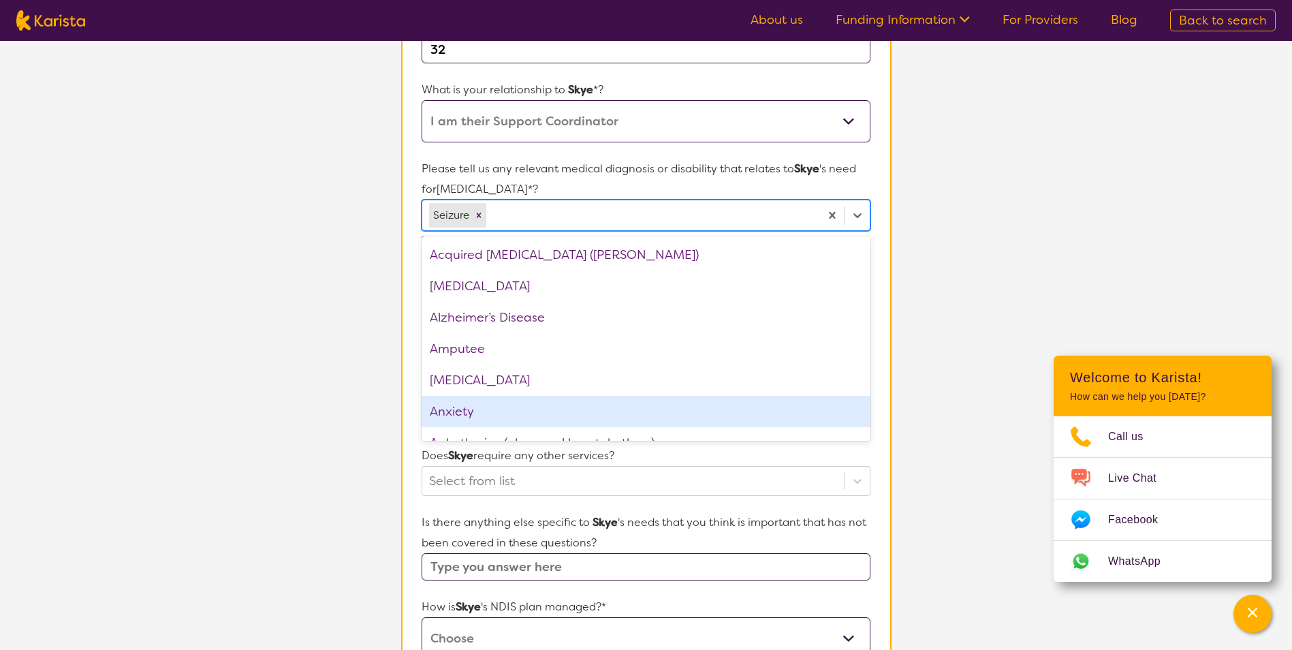
click at [458, 408] on div "Anxiety" at bounding box center [646, 411] width 448 height 31
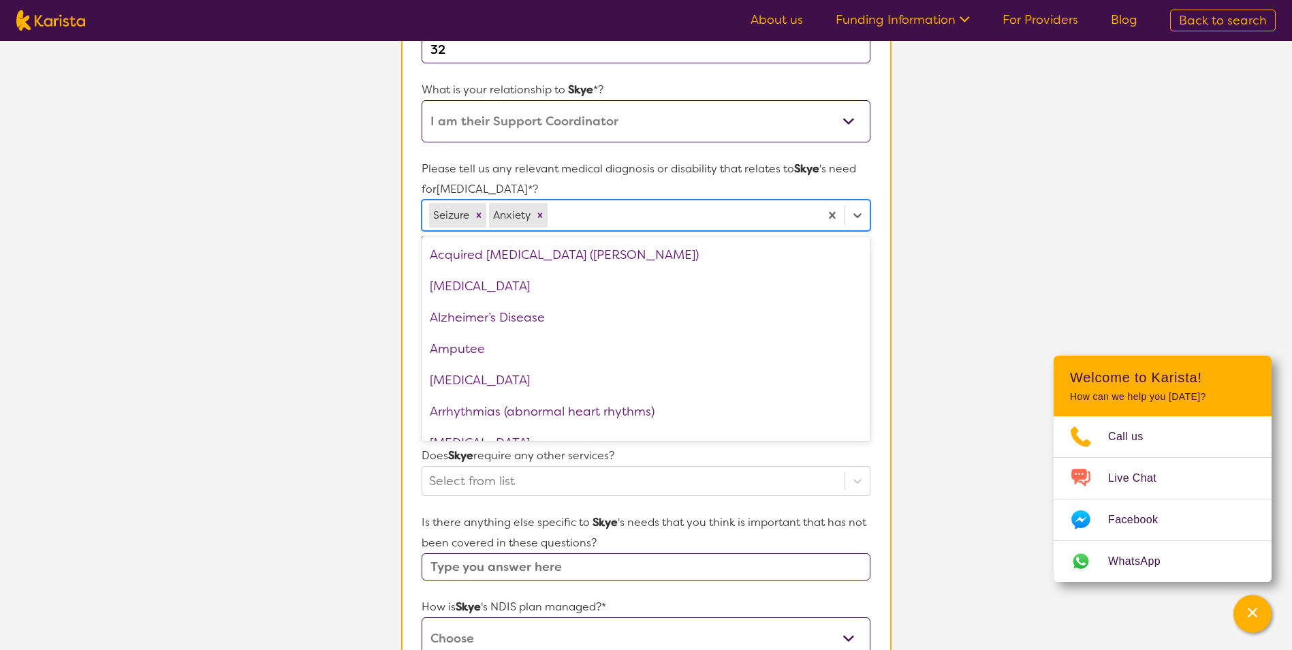
scroll to position [454, 0]
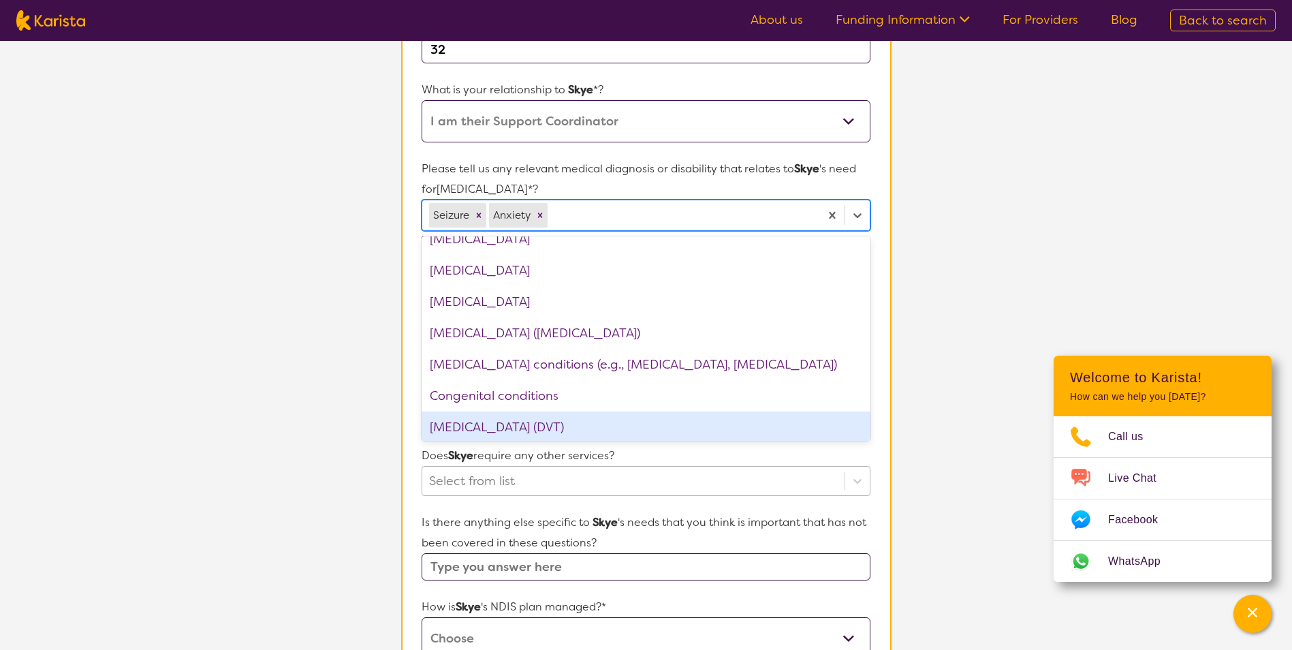
click at [554, 479] on div "Select from list" at bounding box center [646, 481] width 448 height 30
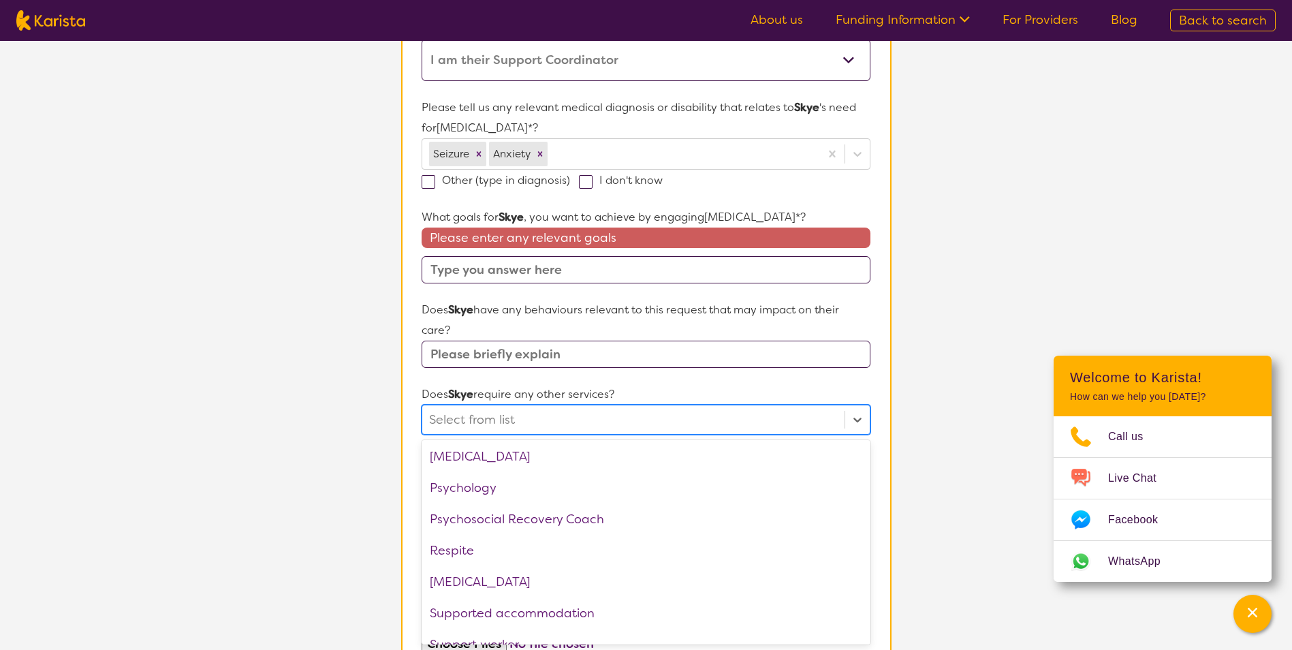
scroll to position [443, 0]
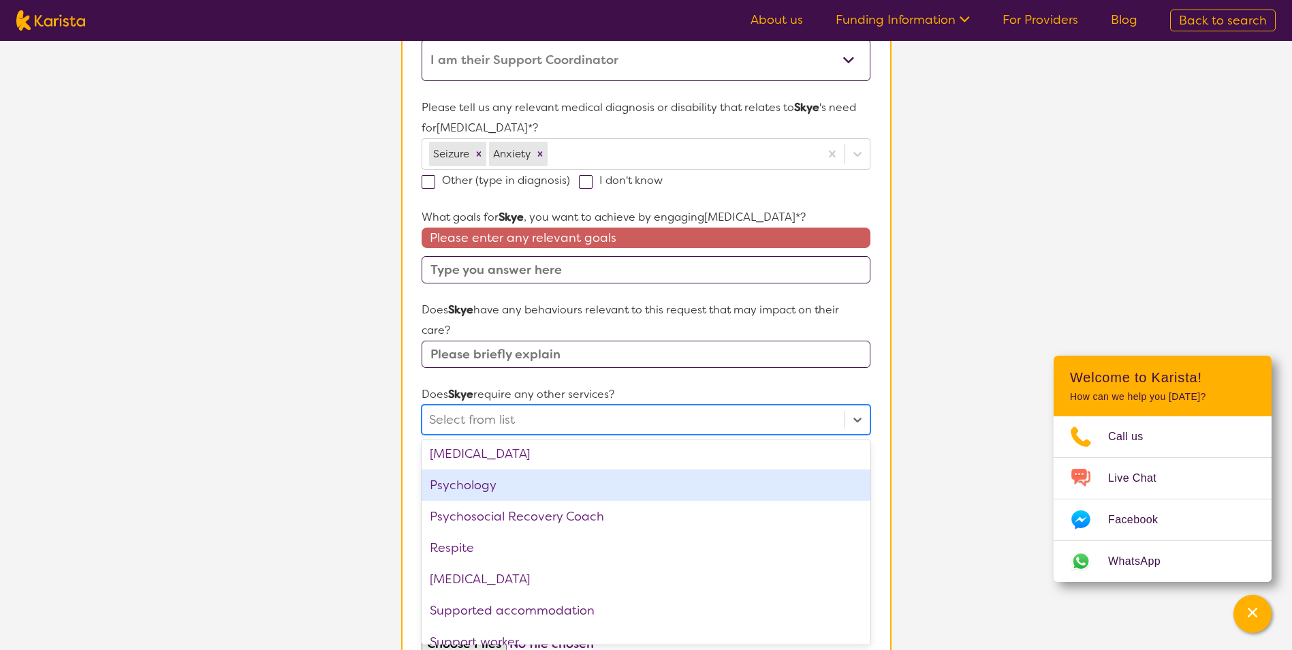
click at [470, 491] on div "Psychology" at bounding box center [646, 484] width 448 height 31
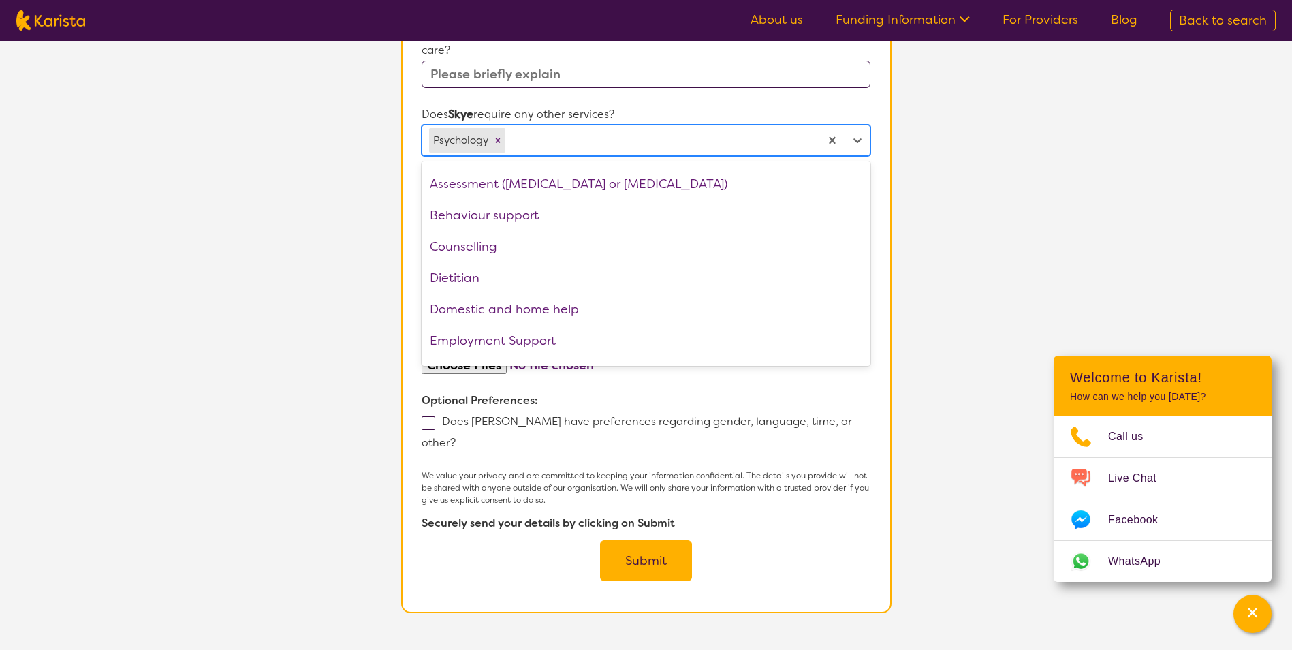
scroll to position [0, 0]
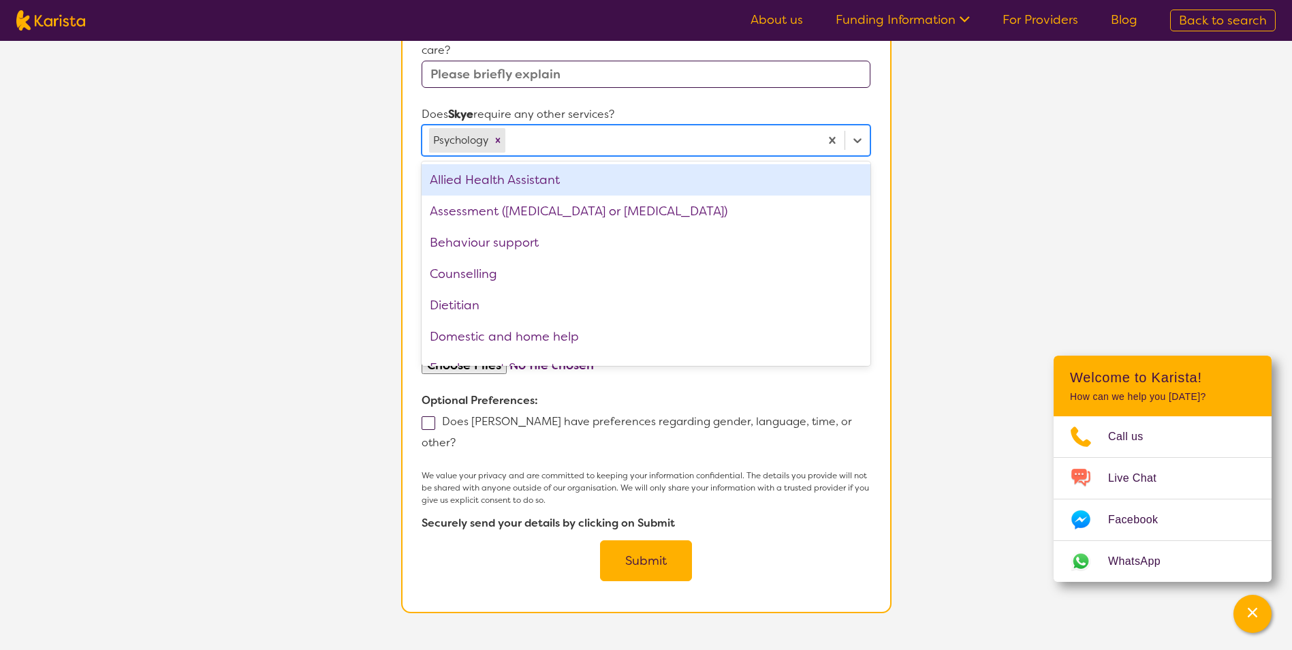
click at [467, 187] on div "Allied Health Assistant" at bounding box center [646, 179] width 448 height 31
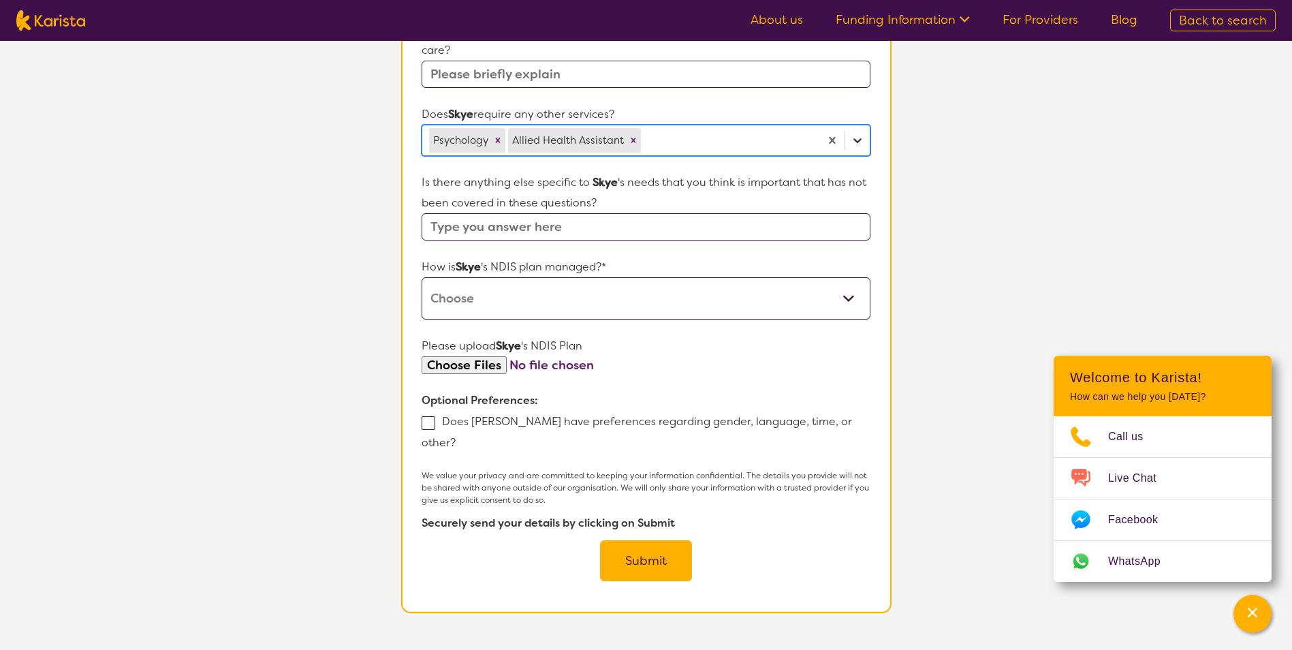
click at [854, 143] on icon at bounding box center [858, 140] width 14 height 14
click at [546, 235] on input "text" at bounding box center [646, 226] width 448 height 27
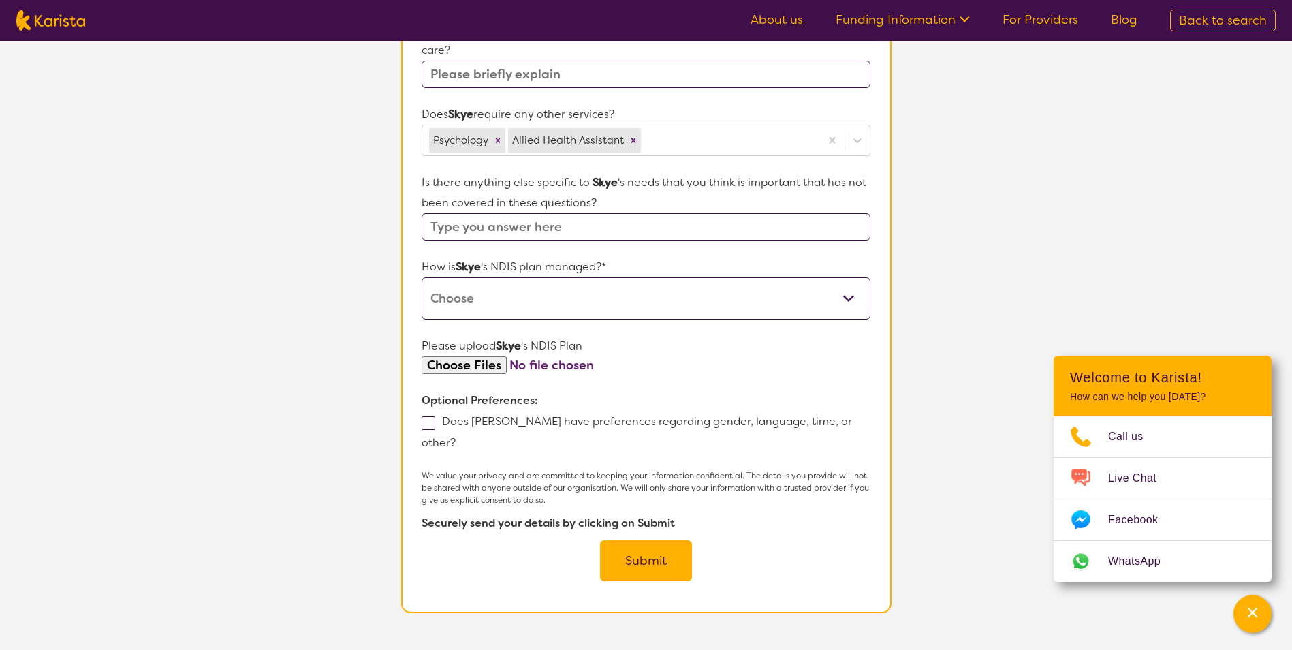
scroll to position [157, 0]
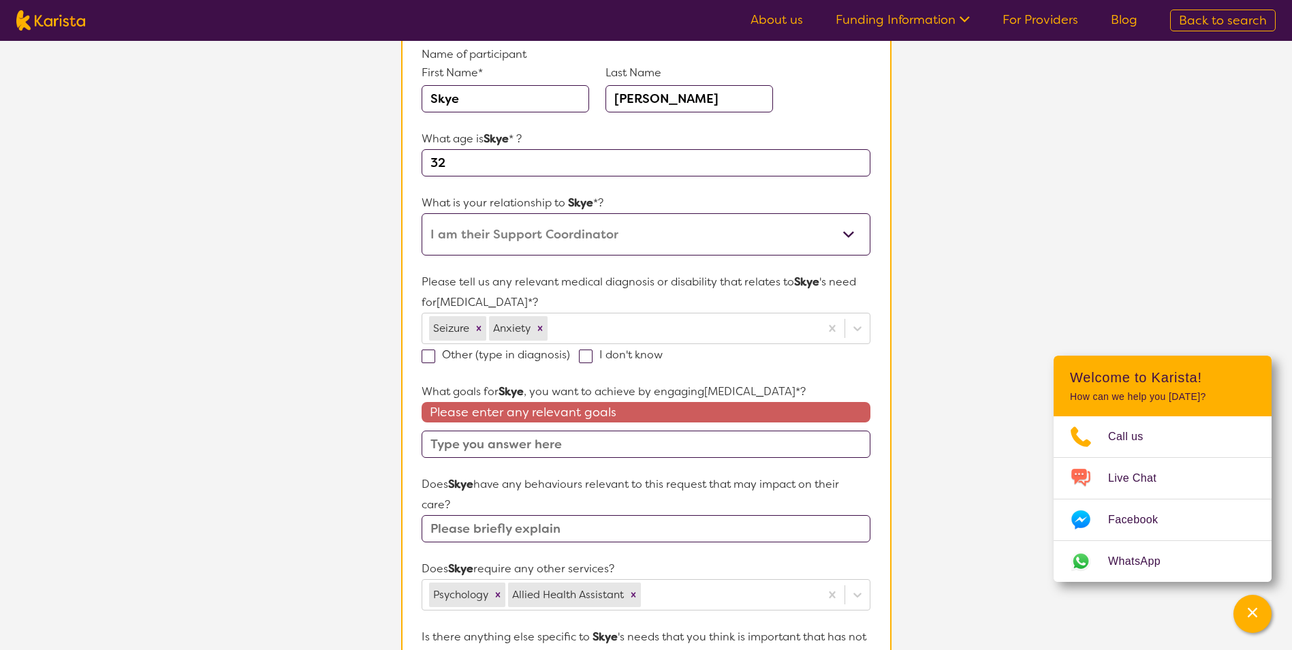
click at [499, 441] on input "text" at bounding box center [646, 443] width 448 height 27
paste input "• I would like to improve my reading and writing skill so that I am able to inc…"
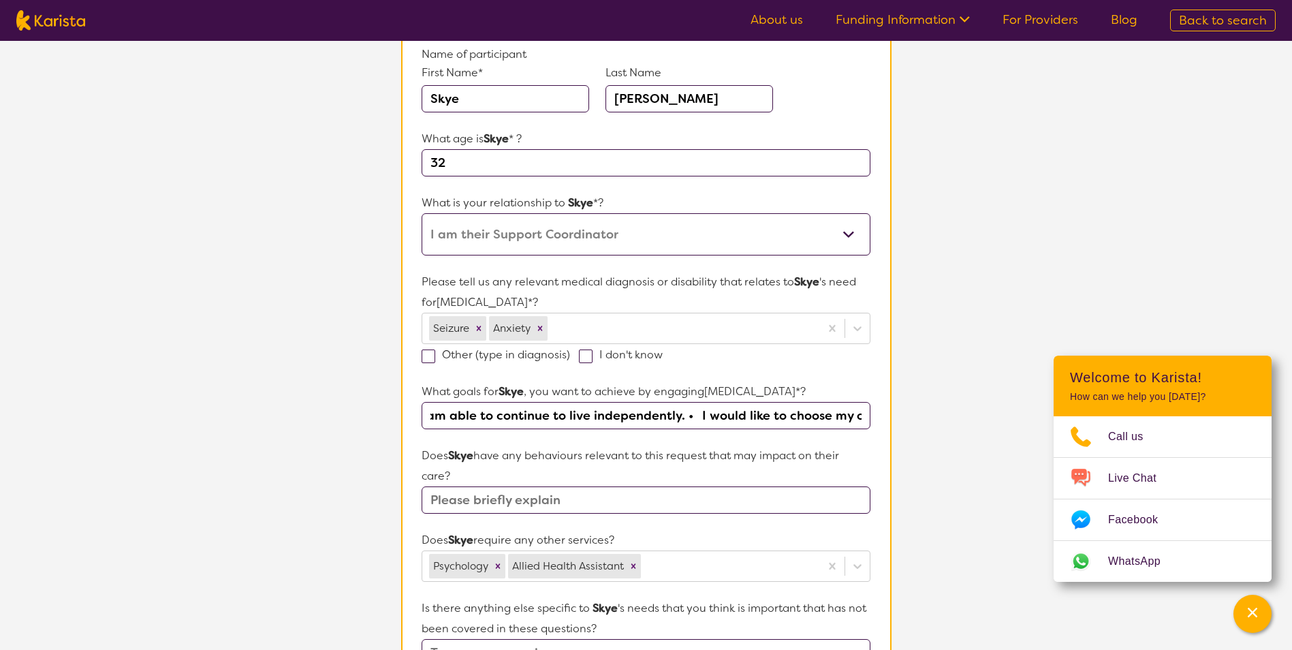
scroll to position [611, 0]
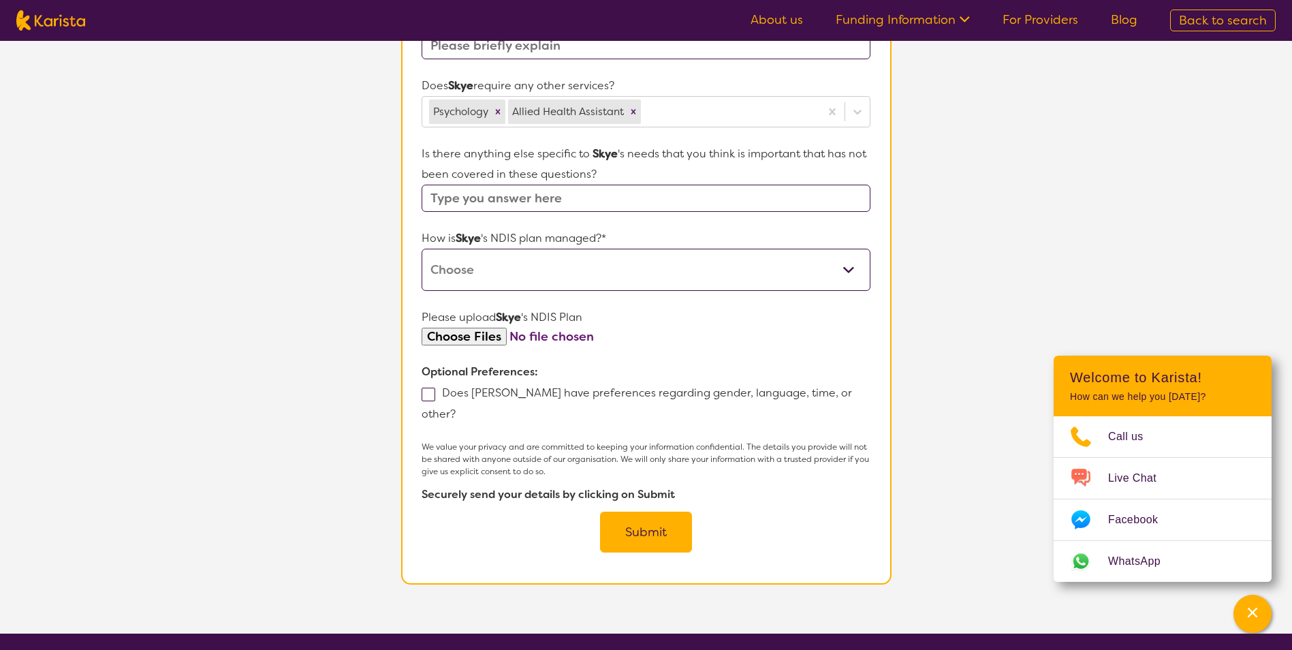
type input "• I would like to improve my reading and writing skill so that I am able to inc…"
click at [475, 339] on input "file" at bounding box center [646, 337] width 448 height 18
click at [550, 272] on select "Self-managed NDIS plan Managed by a registered plan management provider (not th…" at bounding box center [646, 270] width 448 height 42
click at [422, 249] on select "Self-managed NDIS plan Managed by a registered plan management provider (not th…" at bounding box center [646, 270] width 448 height 42
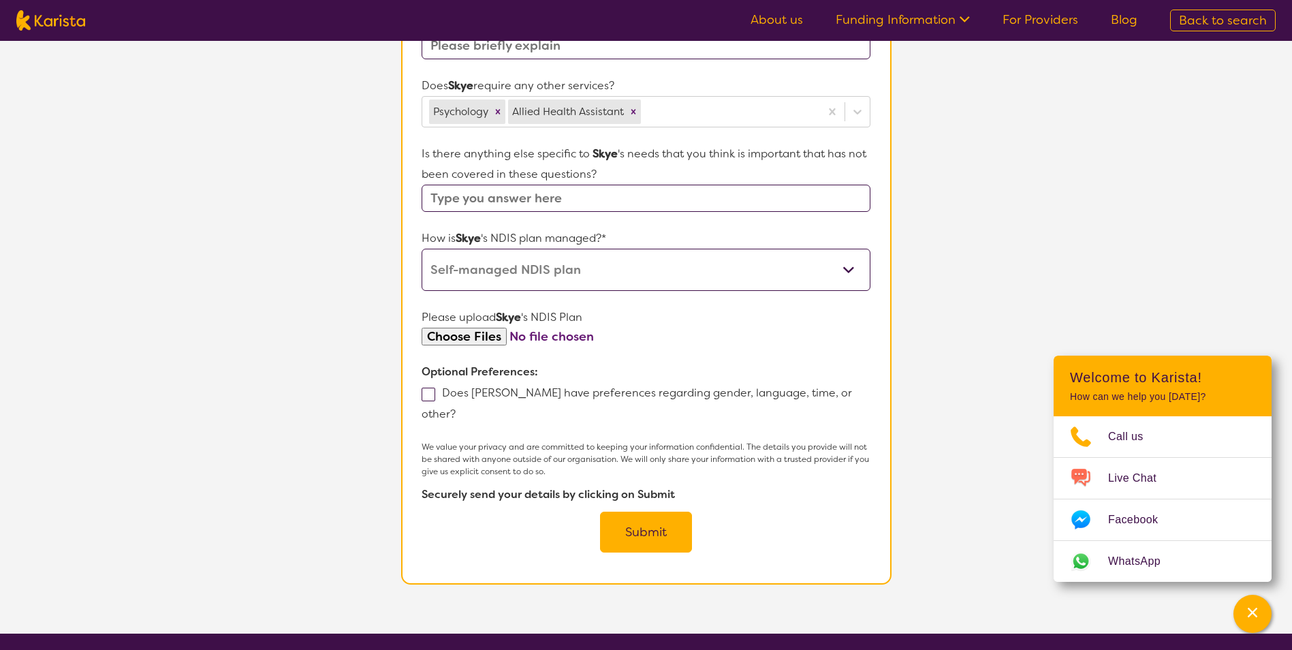
click at [625, 268] on select "Self-managed NDIS plan Managed by a registered plan management provider (not th…" at bounding box center [646, 270] width 448 height 42
select select "Plan Managed"
click at [422, 249] on select "Self-managed NDIS plan Managed by a registered plan management provider (not th…" at bounding box center [646, 270] width 448 height 42
click at [656, 518] on button "Submit" at bounding box center [646, 531] width 92 height 41
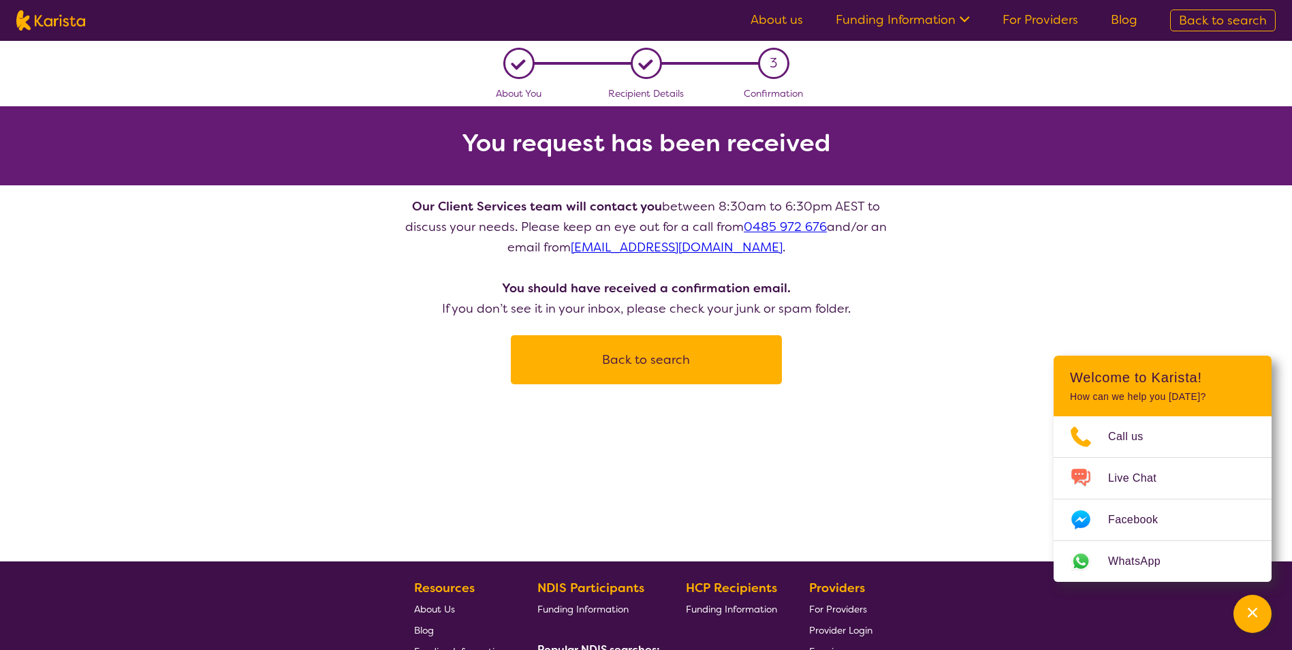
click at [649, 360] on button "Back to search" at bounding box center [646, 359] width 238 height 41
select select "[MEDICAL_DATA]"
select select "AD"
select select "NDIS"
select select "[MEDICAL_DATA]"
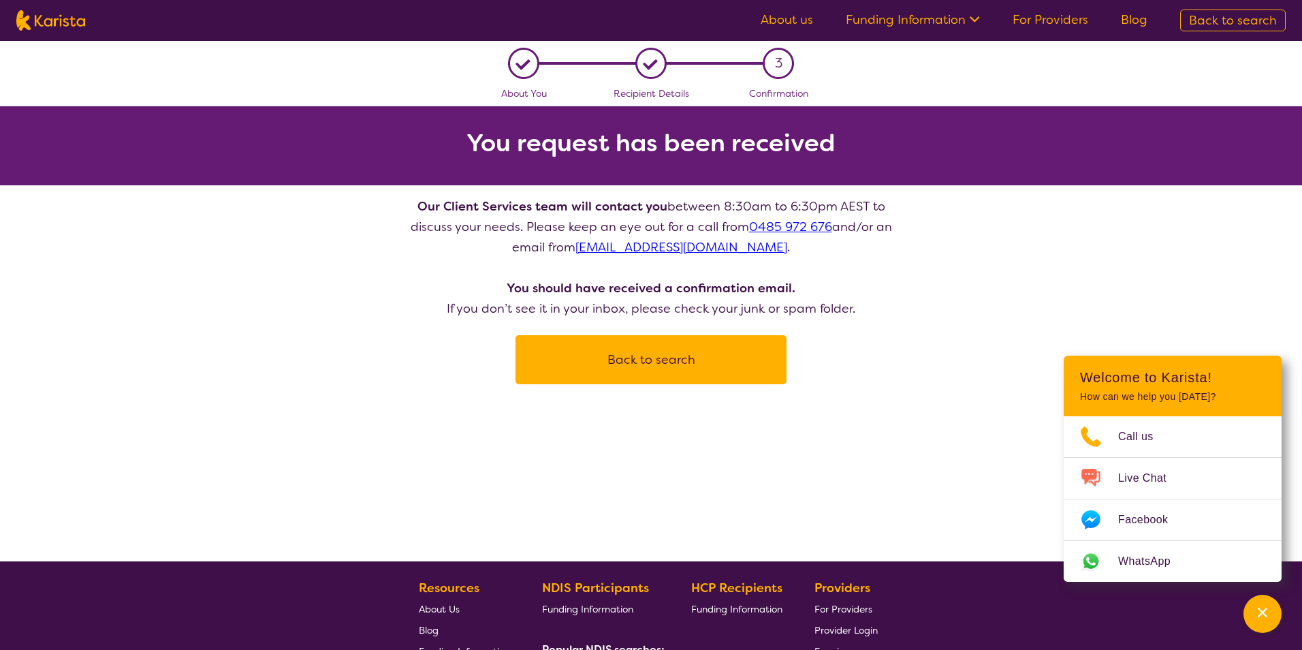
select select "AD"
select select "NDIS"
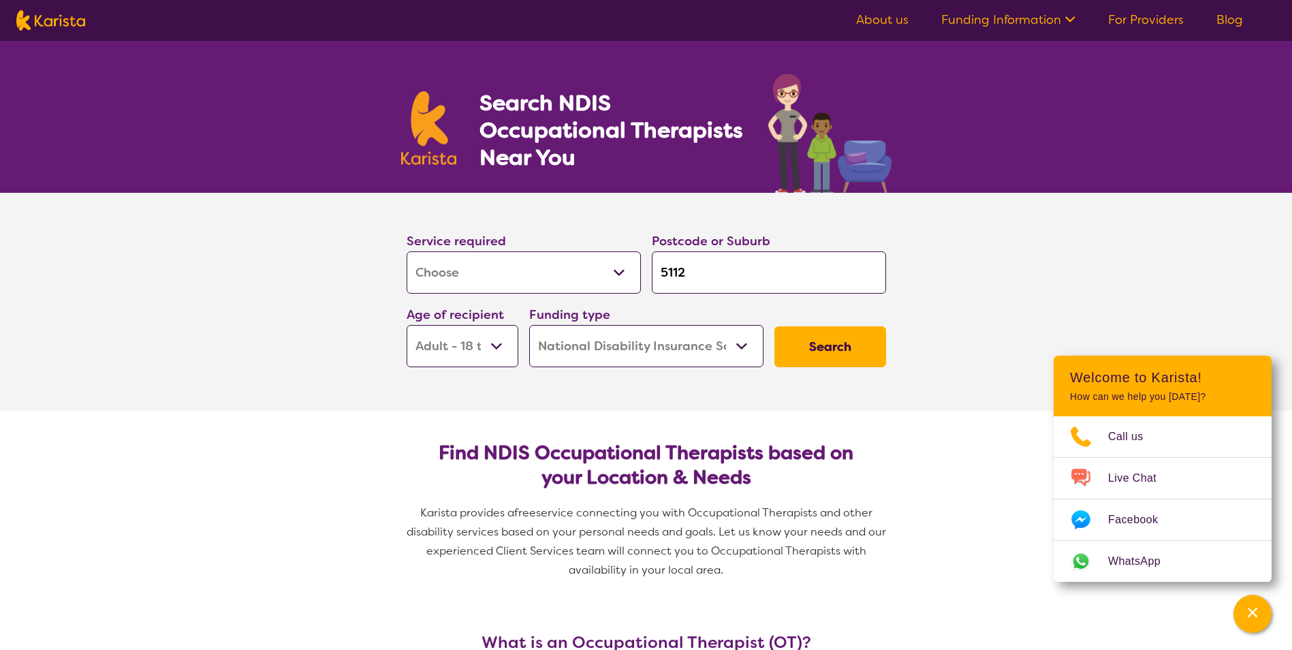
click at [601, 270] on select "Allied Health Assistant Assessment ([MEDICAL_DATA] or [MEDICAL_DATA]) Behaviour…" at bounding box center [524, 272] width 234 height 42
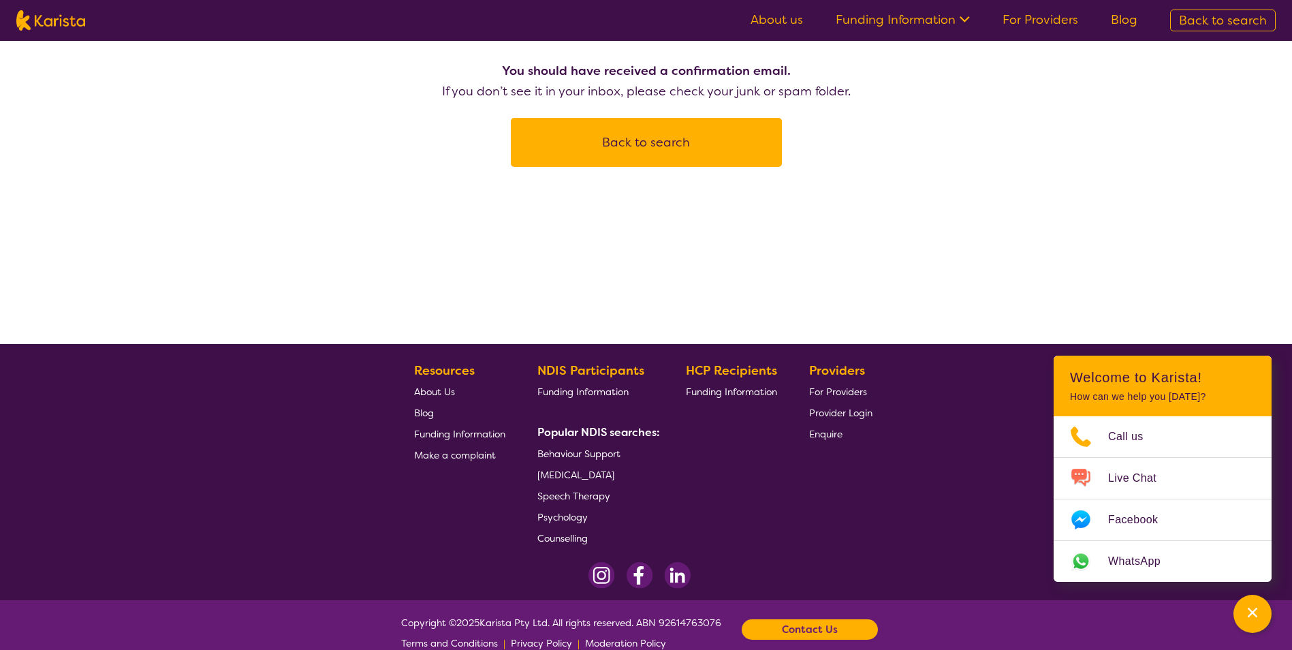
scroll to position [240, 0]
